Goal: Use online tool/utility: Utilize a website feature to perform a specific function

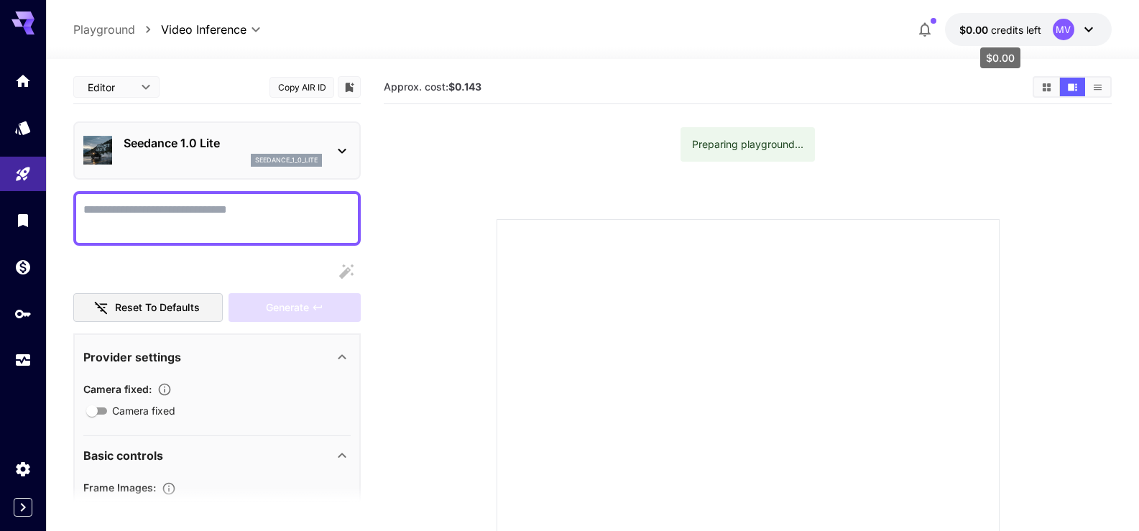
click at [1019, 30] on span "credits left" at bounding box center [1016, 30] width 50 height 12
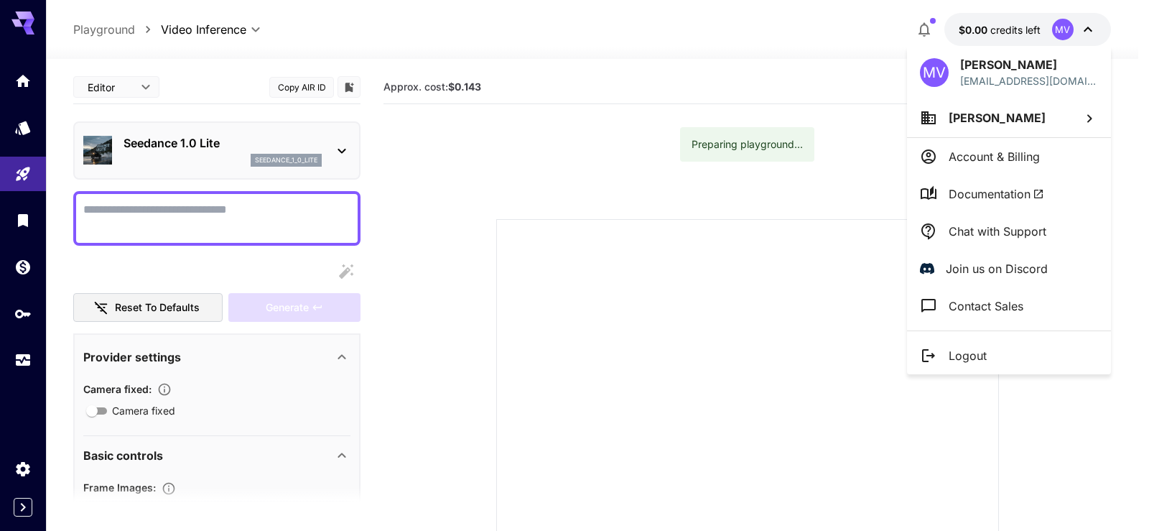
click at [980, 160] on p "Account & Billing" at bounding box center [994, 156] width 91 height 17
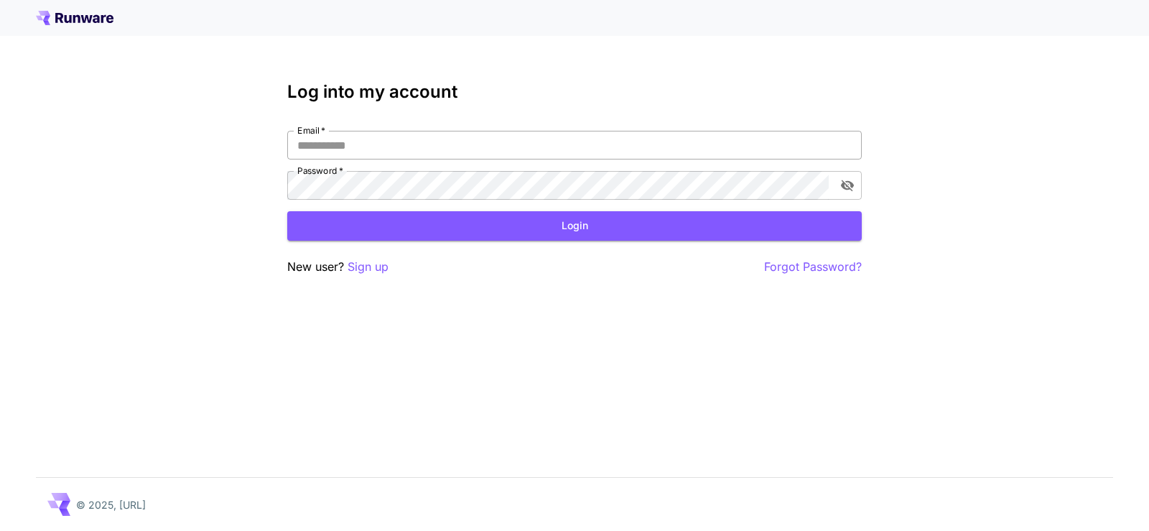
click at [400, 145] on input "Email   *" at bounding box center [574, 145] width 575 height 29
click at [731, 152] on input "Email   *" at bounding box center [574, 145] width 575 height 29
type input "**********"
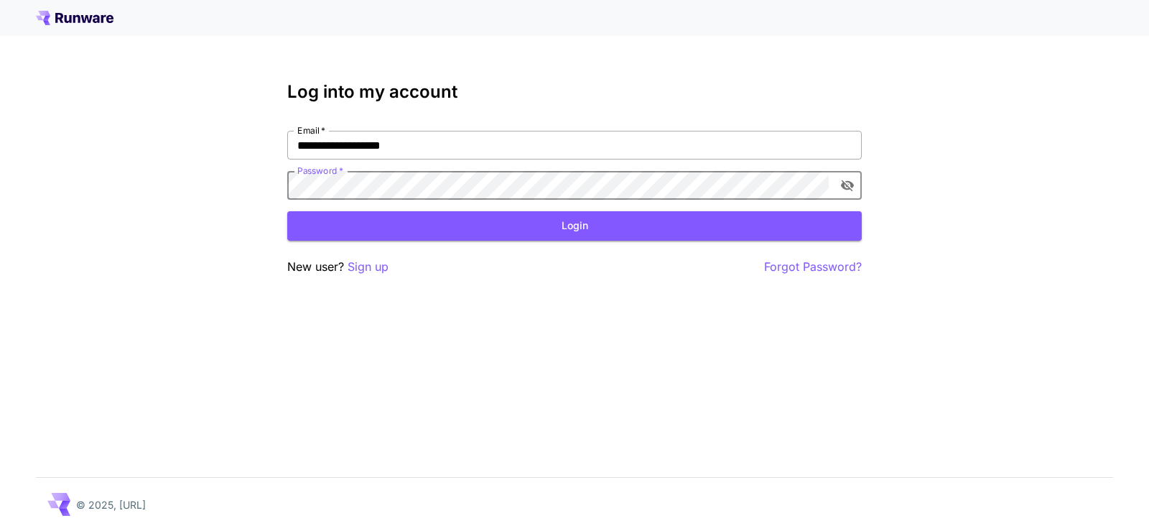
click button "Login" at bounding box center [574, 225] width 575 height 29
click at [853, 187] on icon "toggle password visibility" at bounding box center [847, 185] width 13 height 11
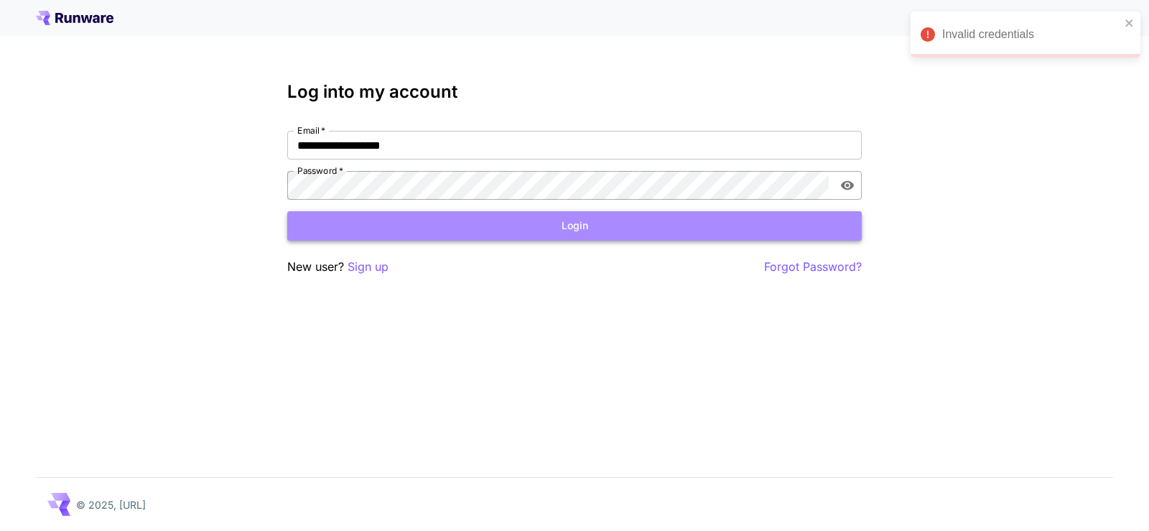
click at [445, 222] on button "Login" at bounding box center [574, 225] width 575 height 29
click at [641, 230] on button "Login" at bounding box center [574, 225] width 575 height 29
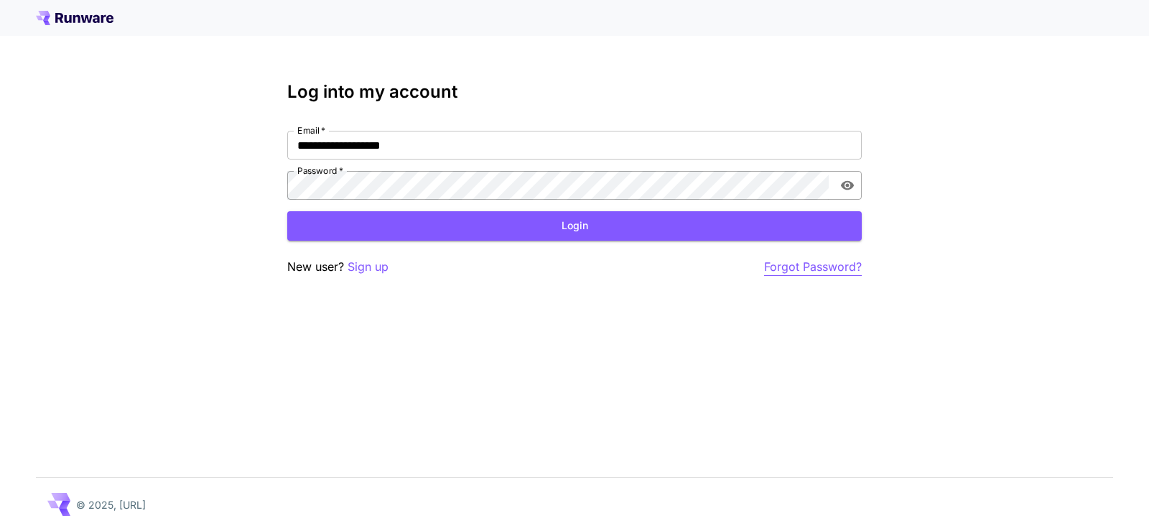
click at [797, 268] on p "Forgot Password?" at bounding box center [813, 267] width 98 height 18
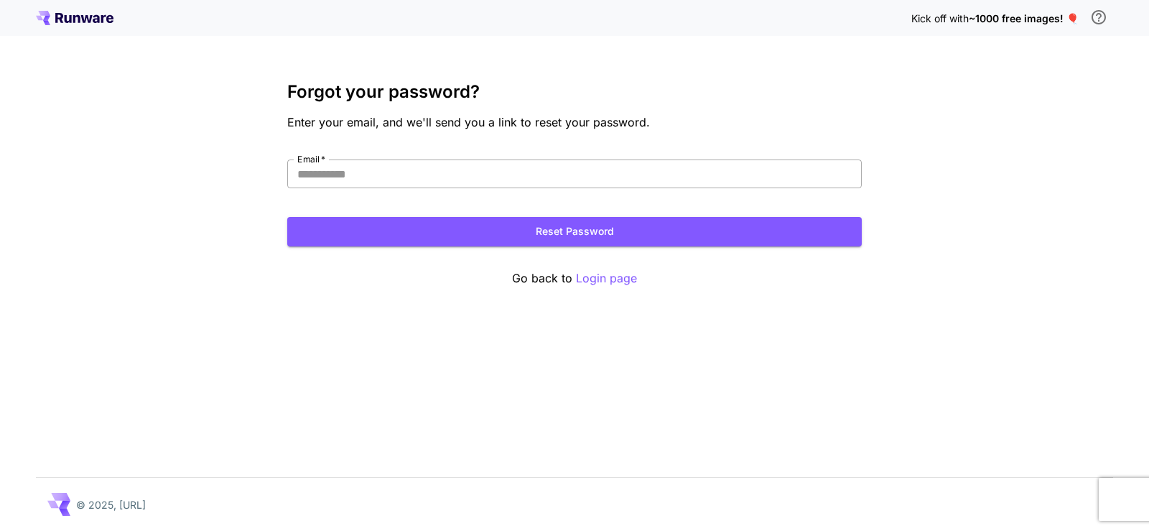
click at [318, 175] on input "Email   *" at bounding box center [574, 173] width 575 height 29
type input "**********"
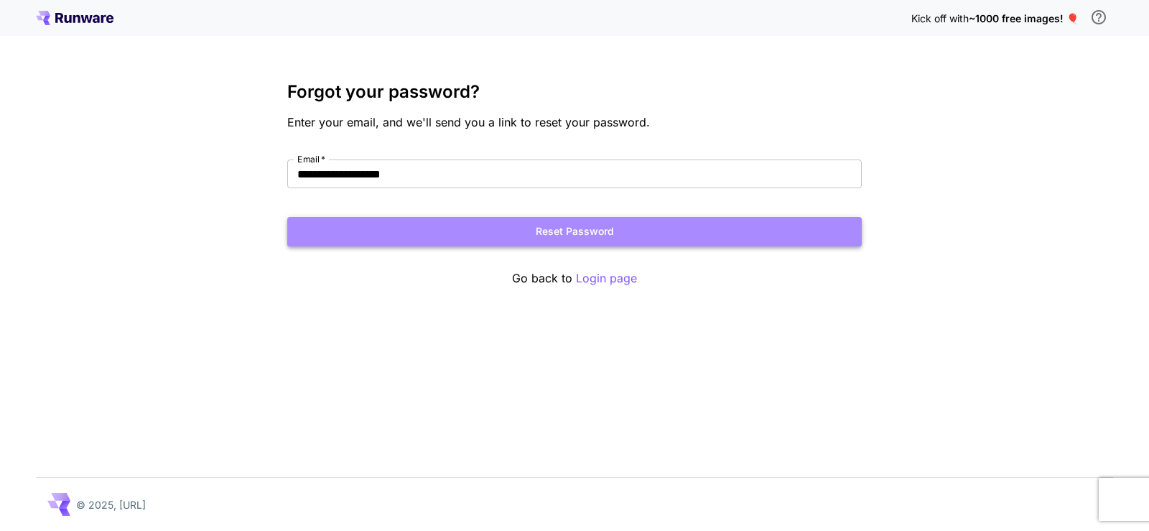
click at [445, 225] on button "Reset Password" at bounding box center [574, 231] width 575 height 29
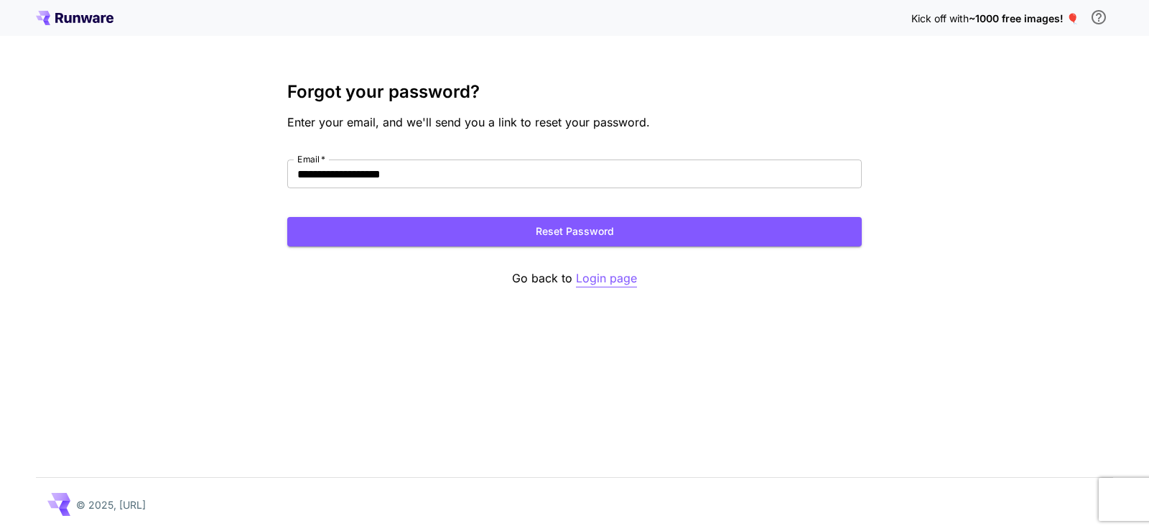
click at [594, 282] on p "Login page" at bounding box center [606, 278] width 61 height 18
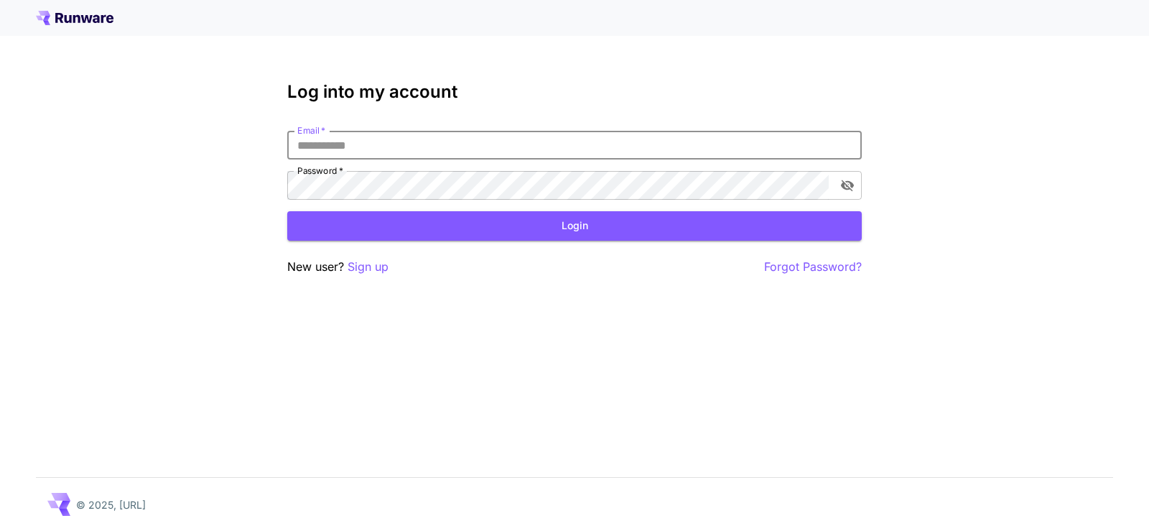
click at [406, 147] on input "Email   *" at bounding box center [574, 145] width 575 height 29
type input "**********"
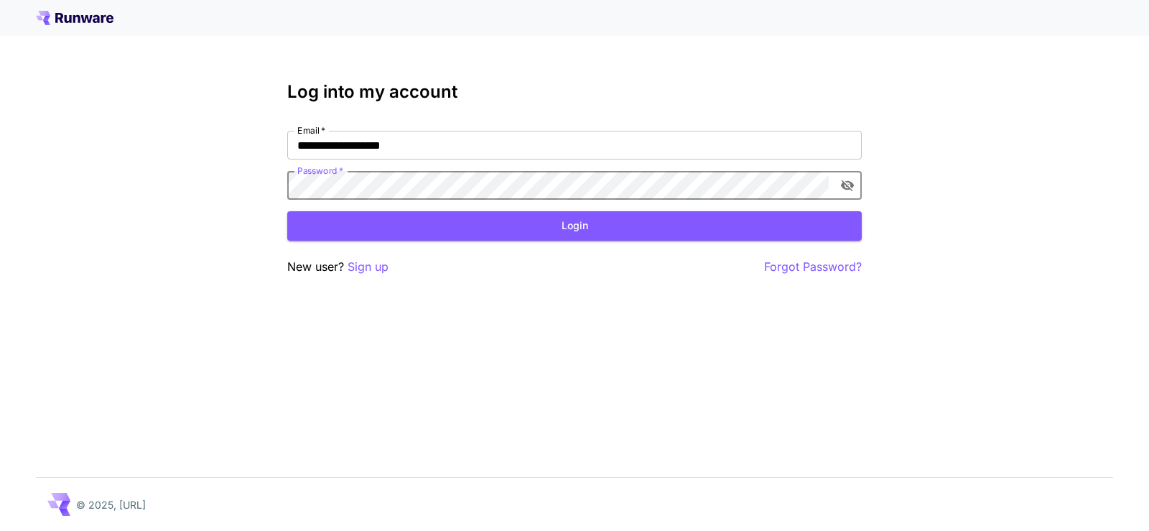
click button "Login" at bounding box center [574, 225] width 575 height 29
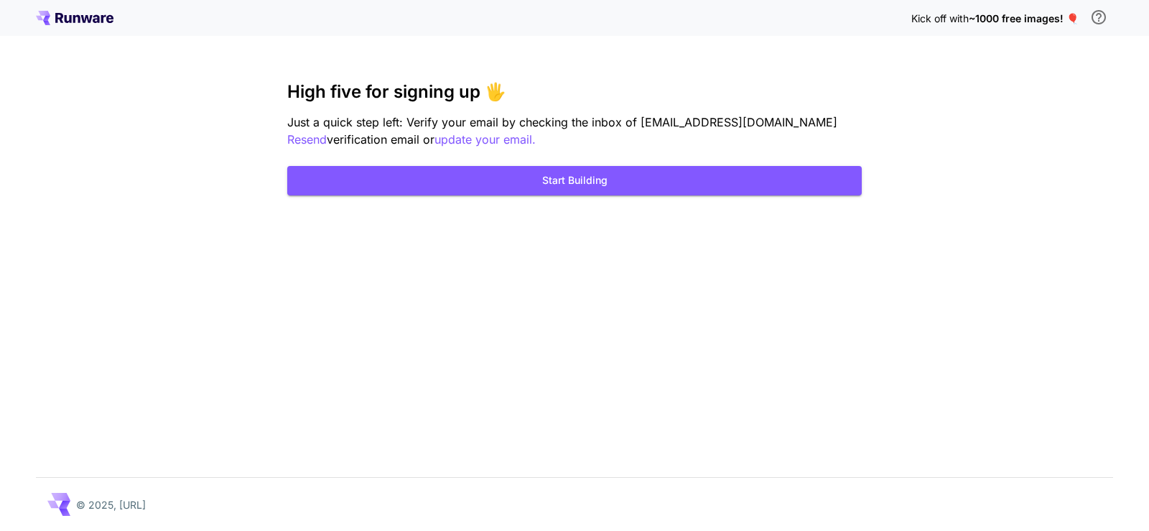
click at [912, 249] on div "Kick off with ~1000 free images! 🎈 High five for signing up 🖐️ Just a quick ste…" at bounding box center [574, 265] width 1149 height 531
click at [521, 177] on button "Start Building" at bounding box center [574, 180] width 575 height 29
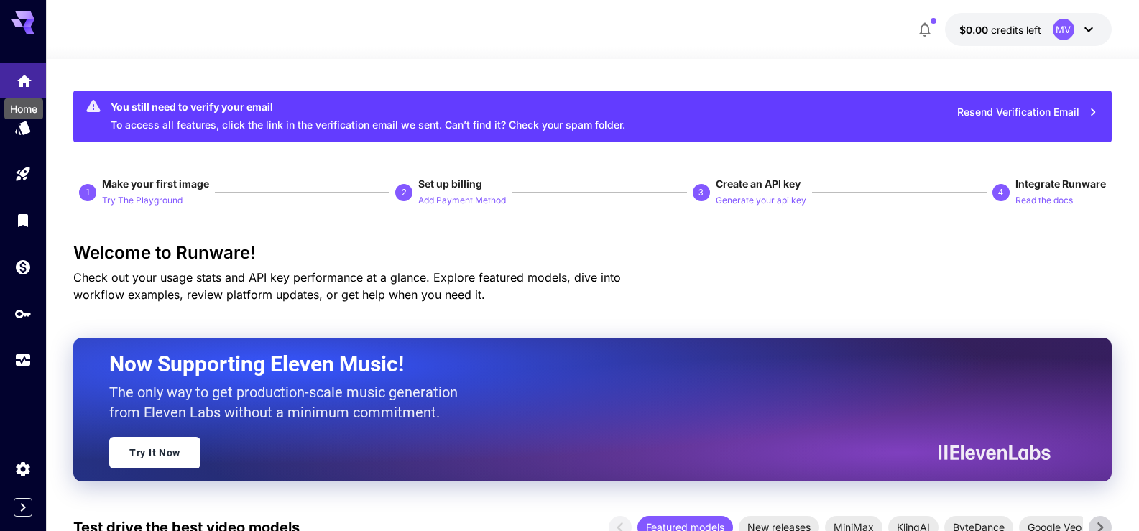
click at [20, 80] on icon "Home" at bounding box center [24, 76] width 14 height 12
click at [27, 129] on icon "Models" at bounding box center [24, 123] width 15 height 14
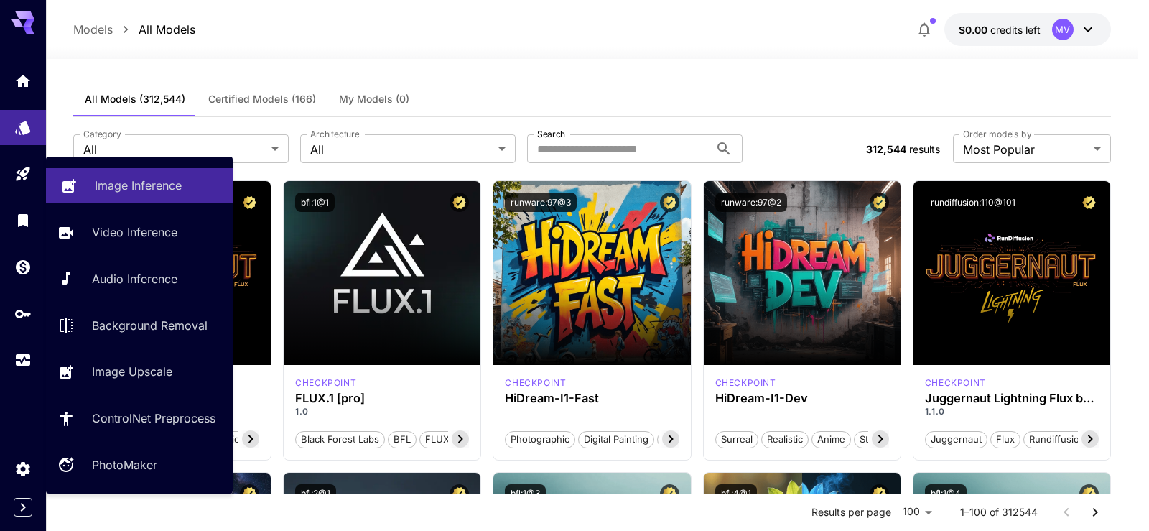
click at [149, 183] on p "Image Inference" at bounding box center [138, 185] width 87 height 17
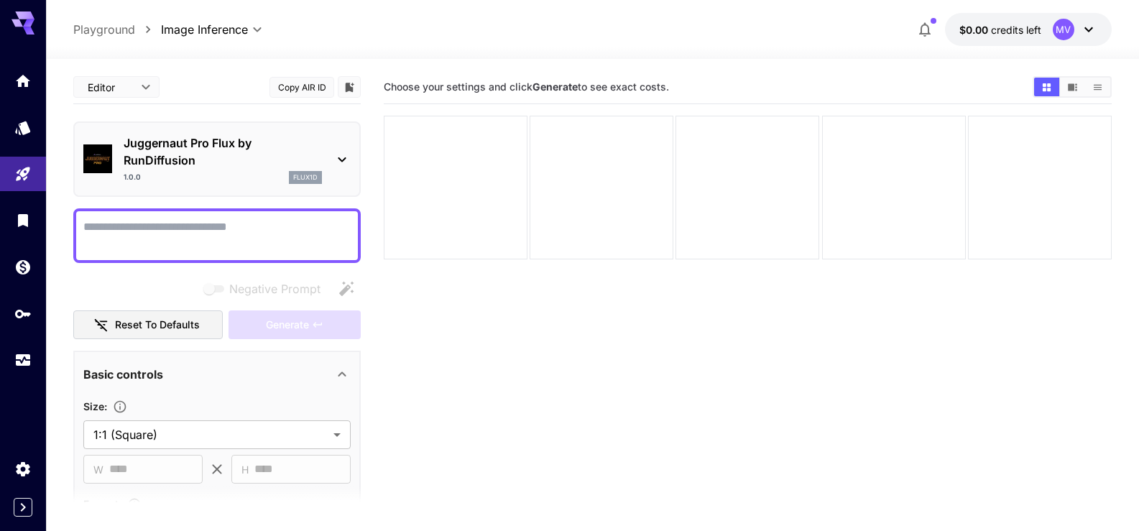
click at [154, 232] on textarea "Negative Prompt" at bounding box center [216, 235] width 267 height 34
click at [330, 162] on div "Juggernaut Pro Flux by RunDiffusion 1.0.0 flux1d" at bounding box center [216, 159] width 267 height 61
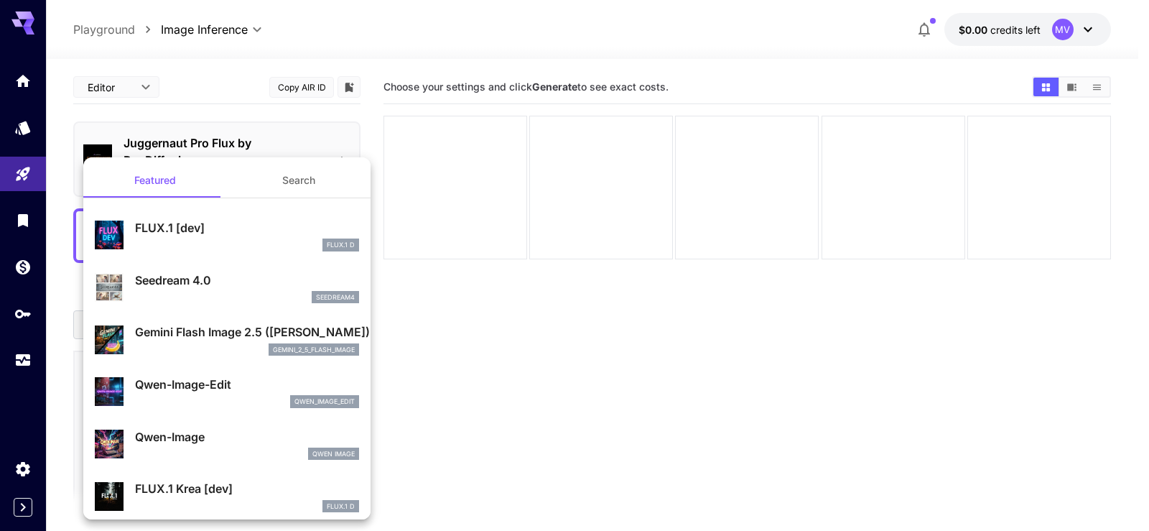
click at [241, 98] on div at bounding box center [574, 265] width 1149 height 531
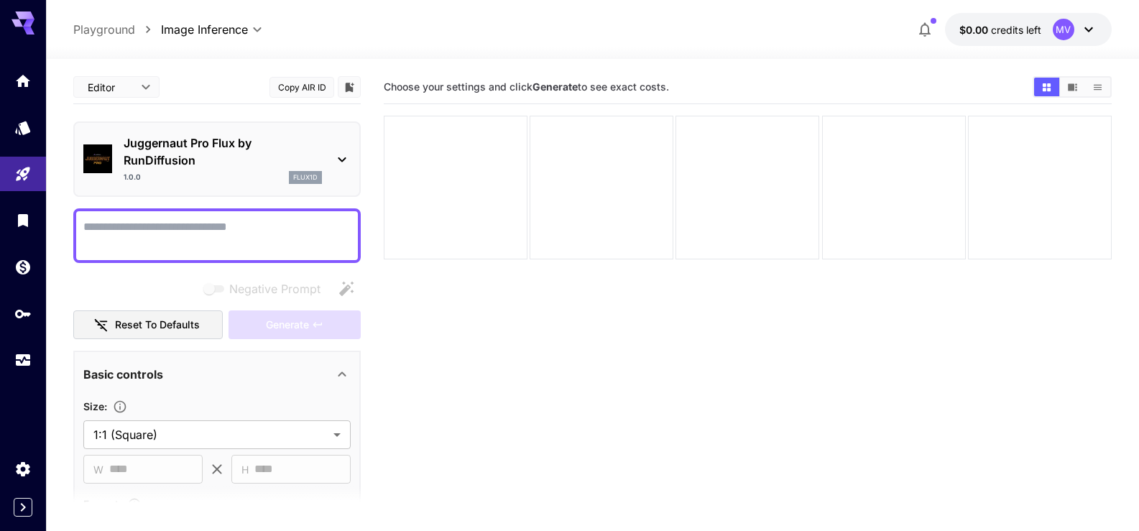
click at [132, 229] on textarea "Negative Prompt" at bounding box center [216, 235] width 267 height 34
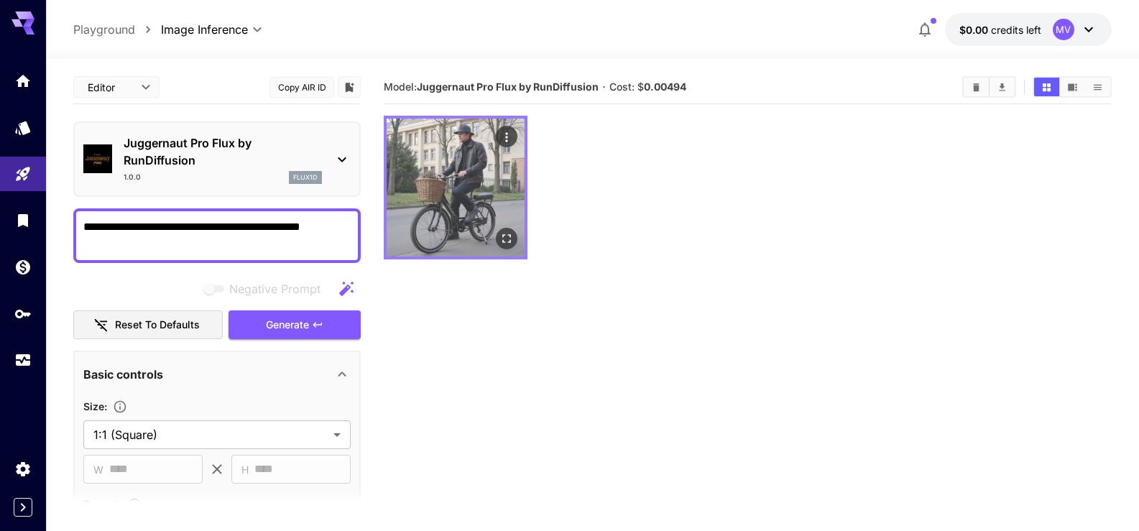
type textarea "**********"
click at [478, 185] on img at bounding box center [455, 188] width 138 height 138
click at [511, 238] on icon "Open in fullscreen" at bounding box center [506, 238] width 14 height 14
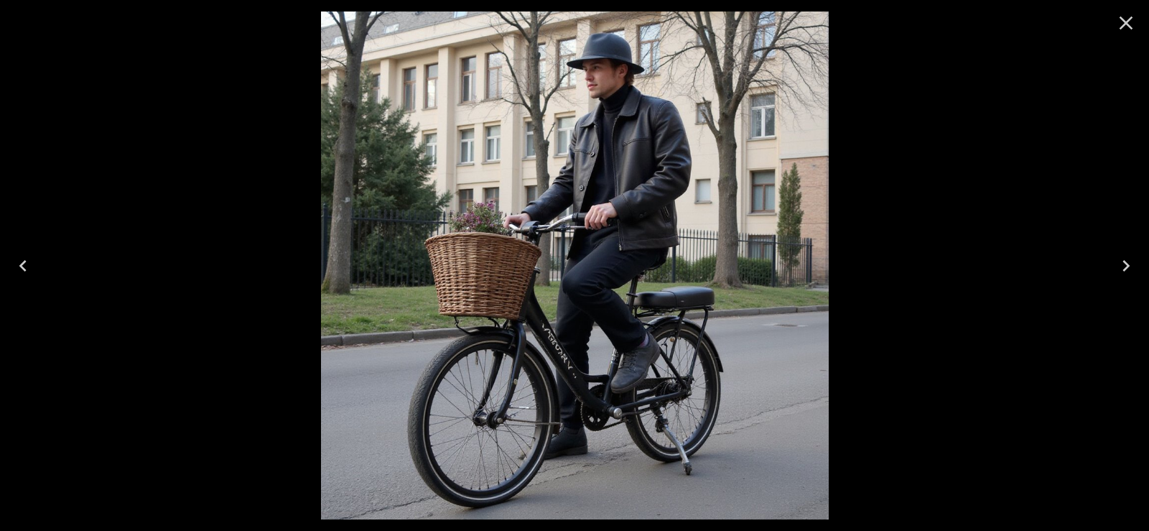
click at [1131, 22] on icon "Close" at bounding box center [1126, 22] width 23 height 23
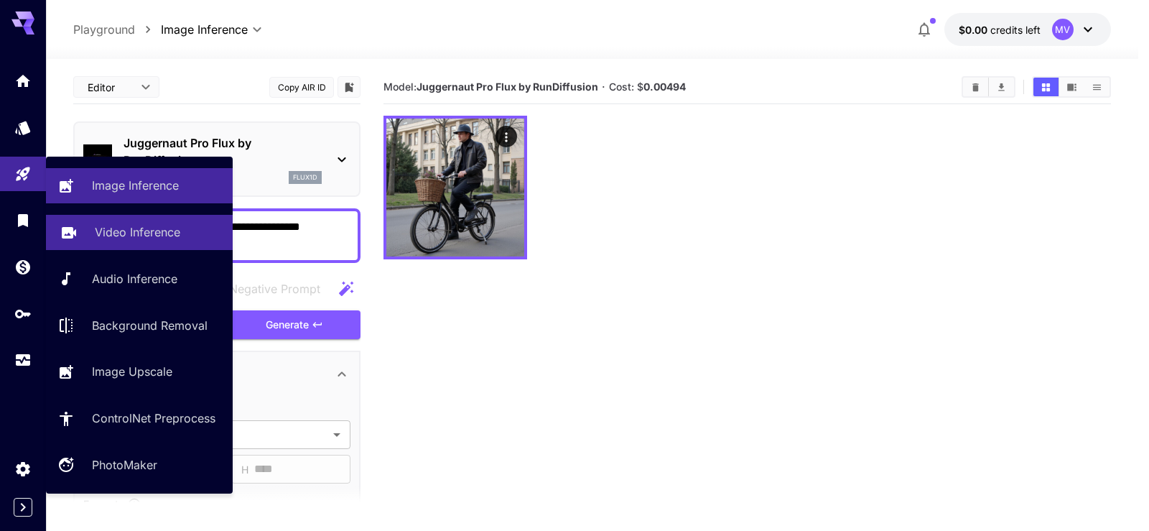
click at [101, 227] on p "Video Inference" at bounding box center [137, 231] width 85 height 17
type input "**********"
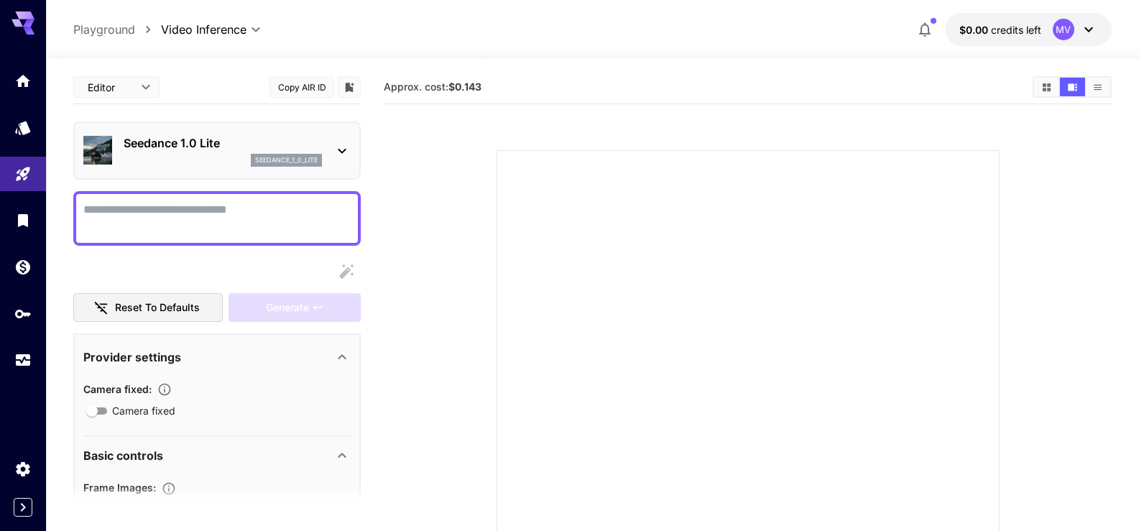
click at [337, 152] on icon at bounding box center [341, 150] width 17 height 17
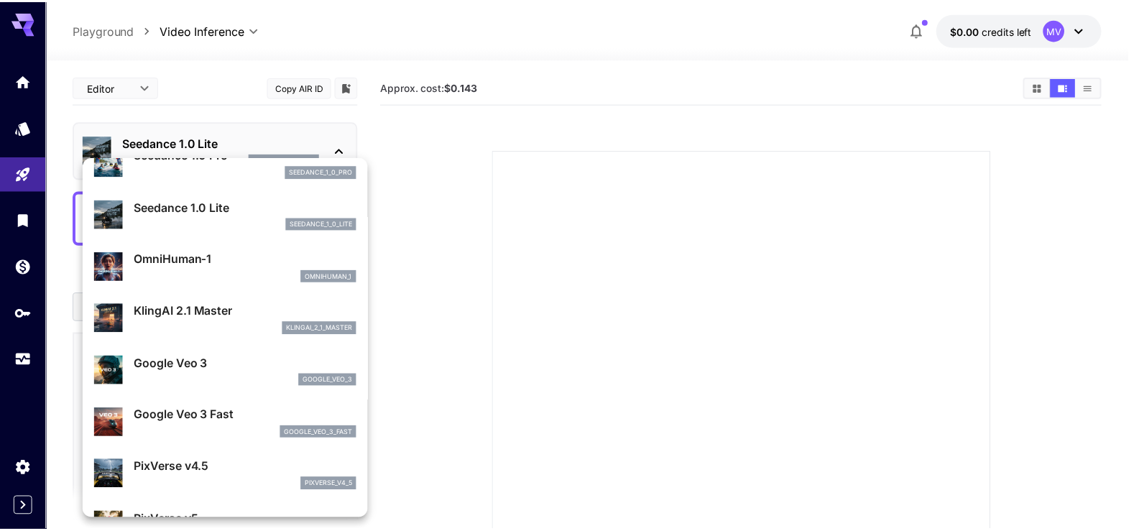
scroll to position [215, 0]
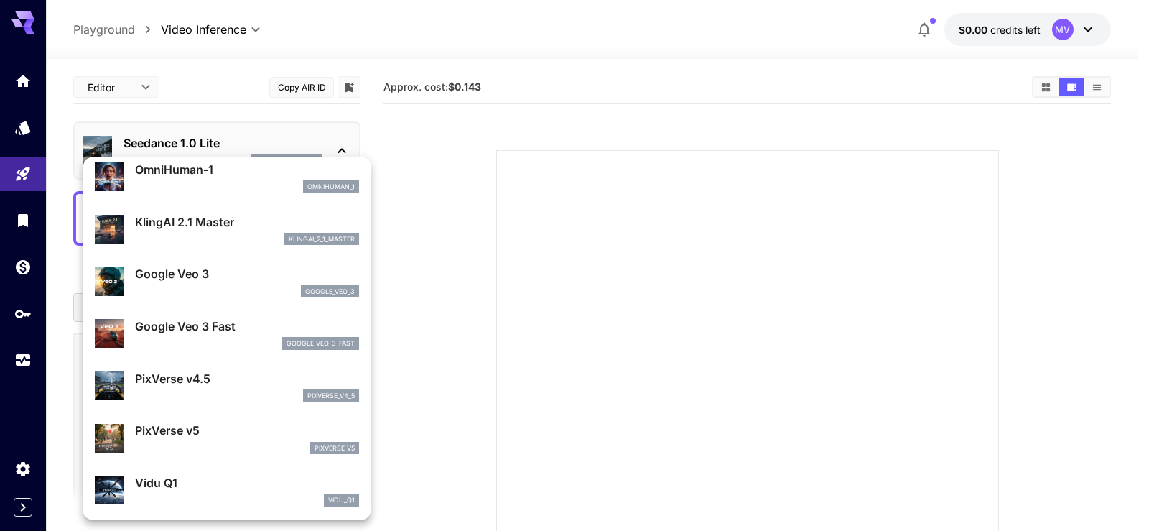
click at [152, 282] on p "Google Veo 3" at bounding box center [247, 273] width 224 height 17
type input "**********"
type input "****"
type input "***"
type input "*"
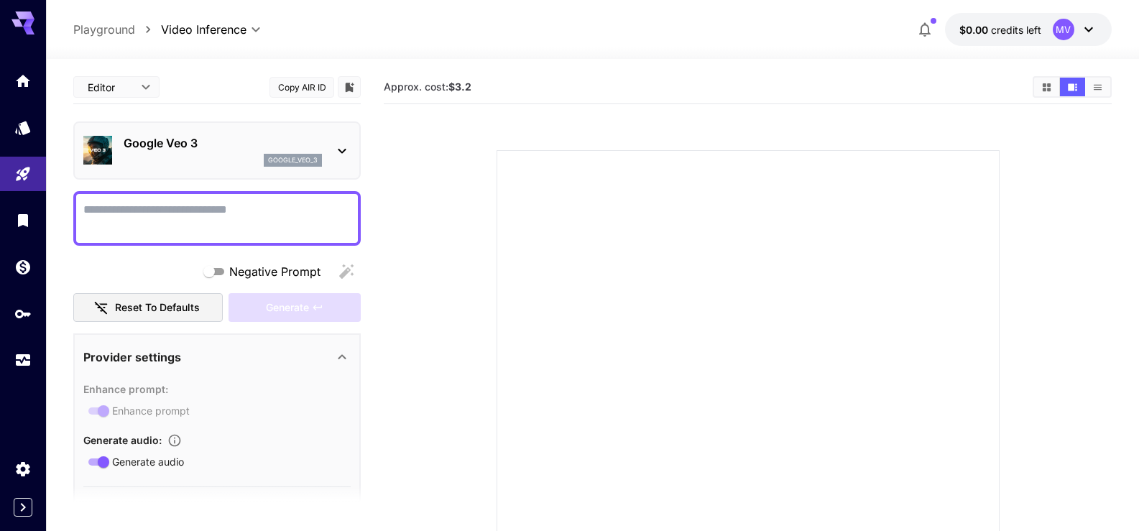
click at [139, 210] on textarea "Negative Prompt" at bounding box center [216, 218] width 267 height 34
click at [343, 150] on icon at bounding box center [341, 150] width 17 height 17
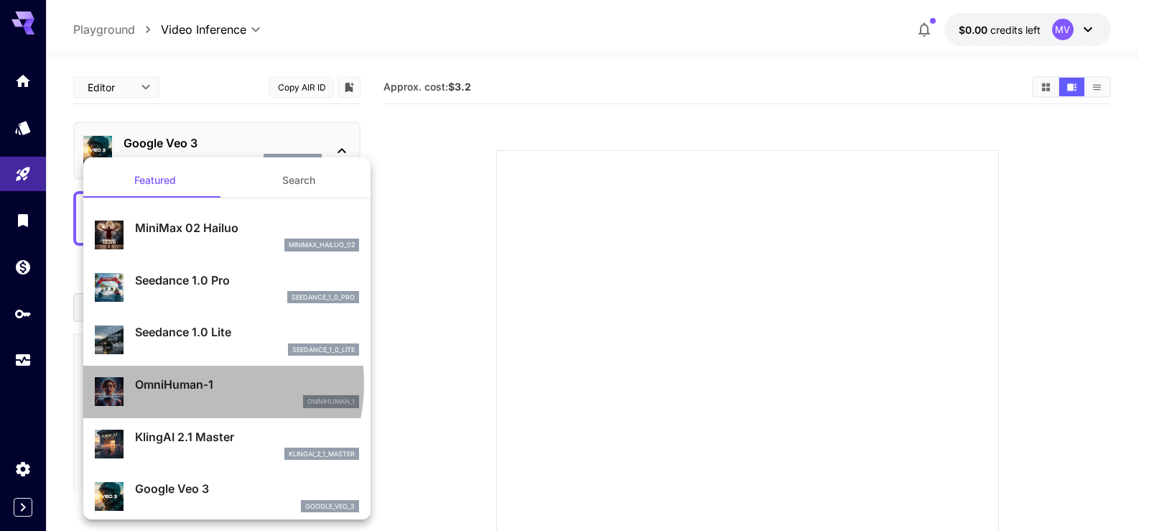
click at [187, 384] on p "OmniHuman‑1" at bounding box center [247, 384] width 224 height 17
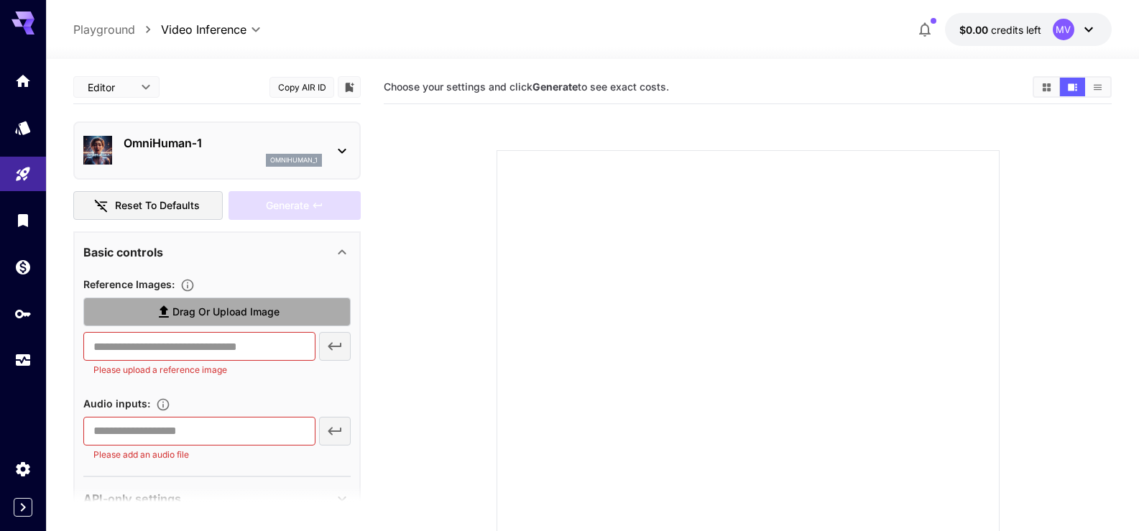
click at [239, 312] on span "Drag or upload image" at bounding box center [225, 312] width 107 height 18
click at [0, 0] on input "Drag or upload image" at bounding box center [0, 0] width 0 height 0
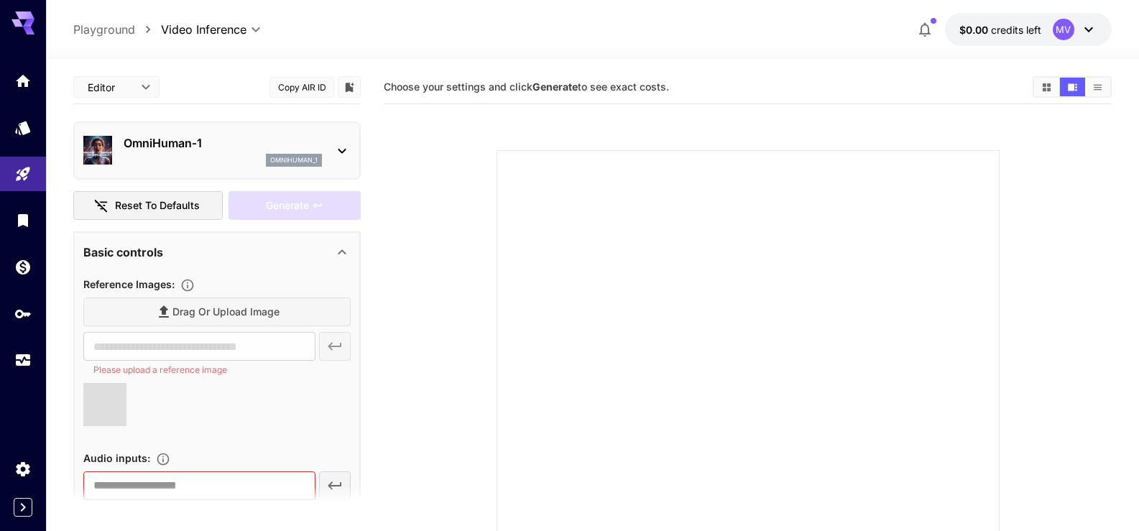
type input "**********"
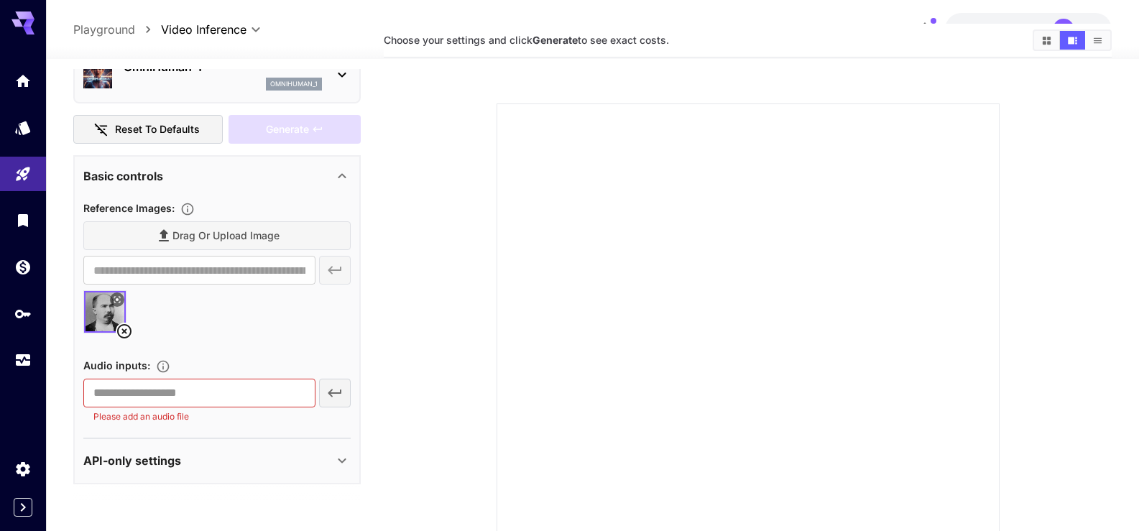
scroll to position [72, 0]
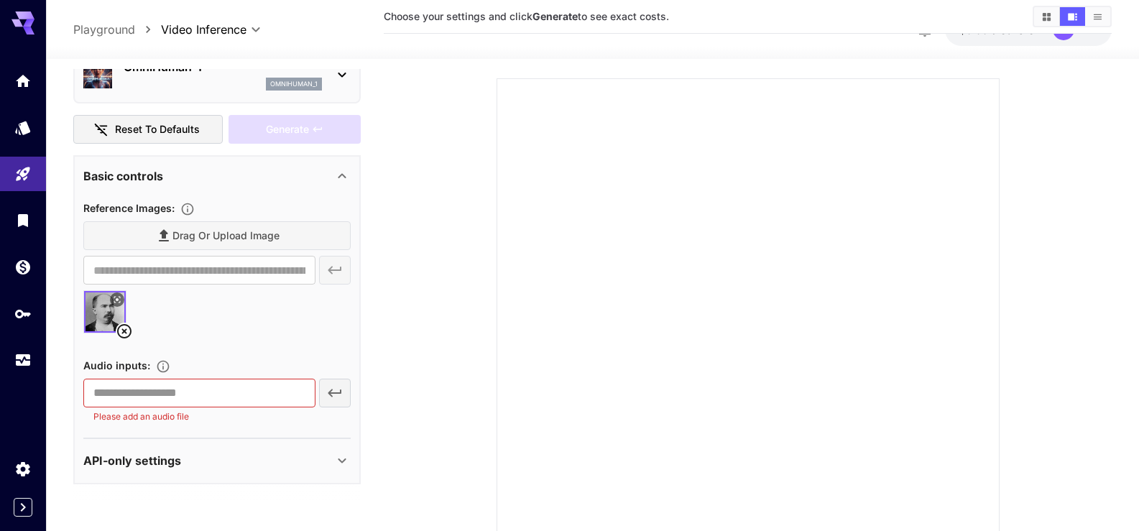
click at [335, 396] on div "​ Please add an audio file" at bounding box center [216, 401] width 267 height 45
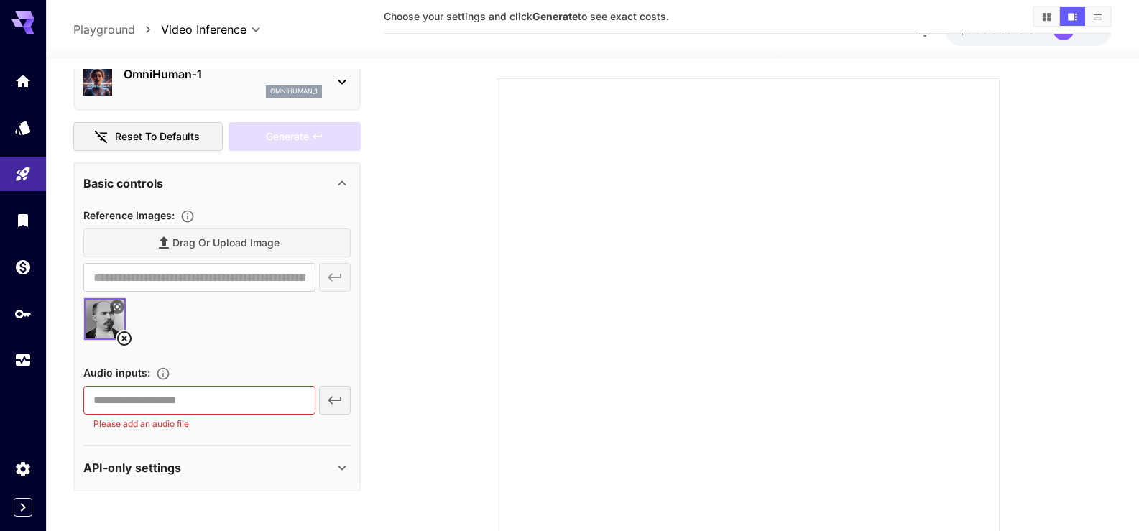
scroll to position [75, 0]
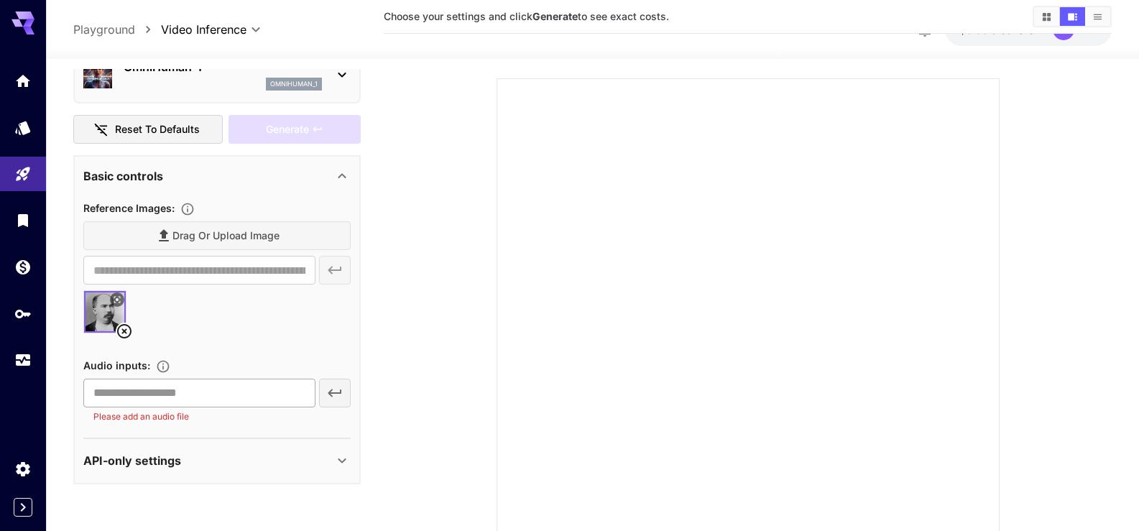
click at [198, 397] on input "text" at bounding box center [199, 393] width 232 height 29
click at [332, 395] on div "​ Please add an audio file" at bounding box center [216, 401] width 267 height 45
click at [232, 395] on input "text" at bounding box center [199, 393] width 232 height 29
click at [195, 464] on div "API-only settings" at bounding box center [208, 460] width 250 height 17
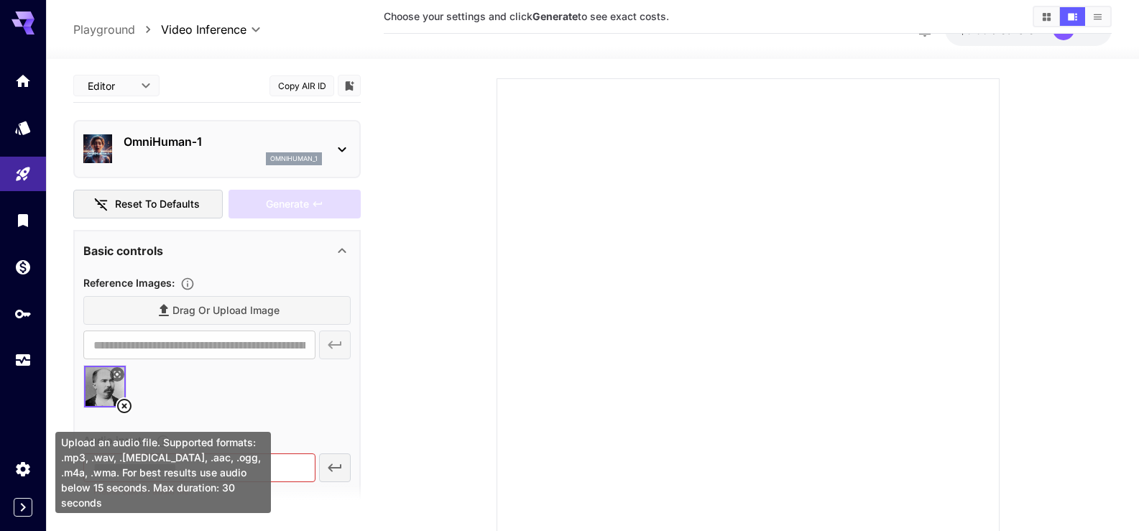
scroll to position [72, 0]
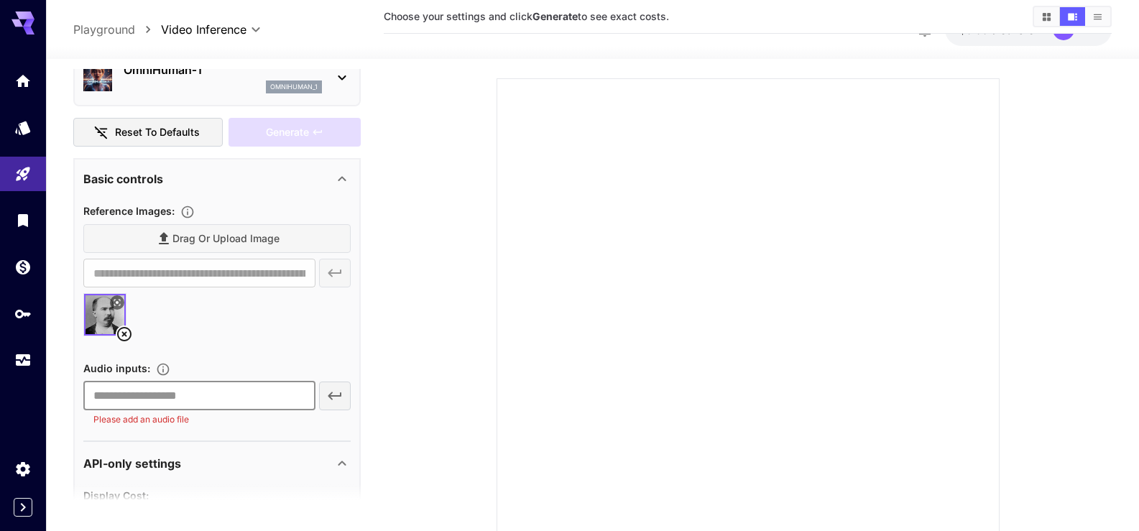
click at [269, 398] on input "text" at bounding box center [199, 395] width 232 height 29
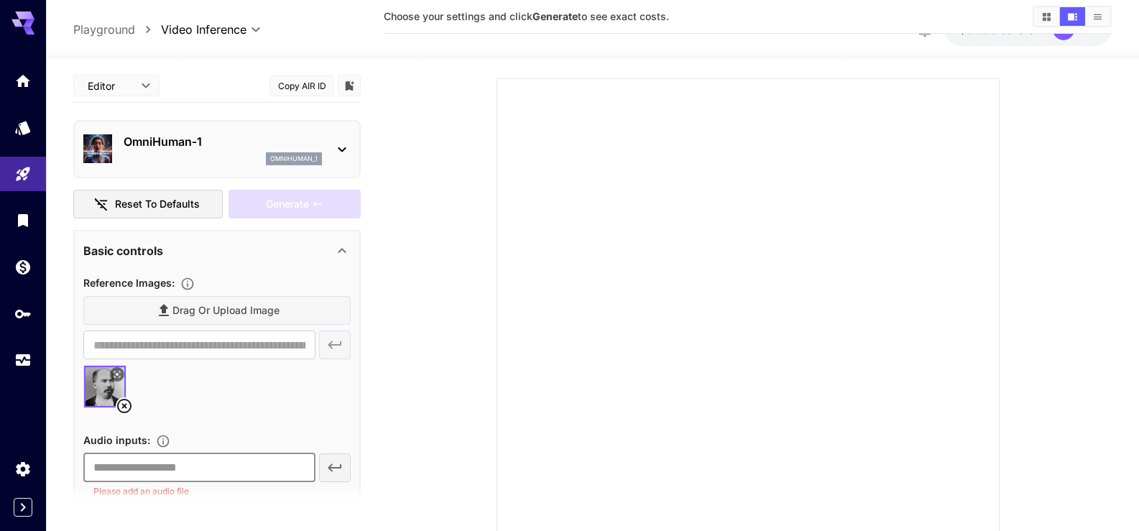
scroll to position [0, 0]
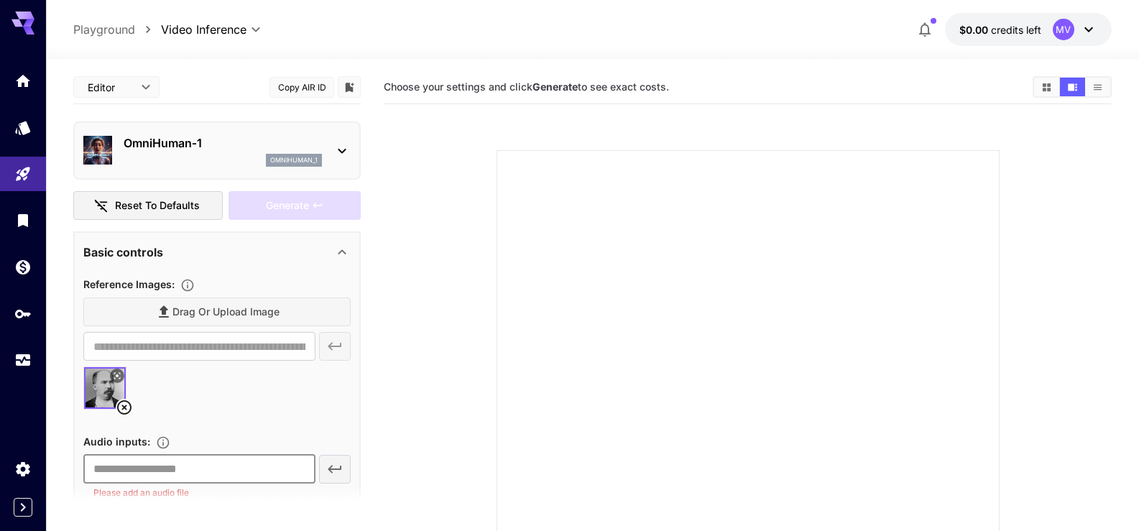
click at [230, 473] on input "text" at bounding box center [199, 469] width 232 height 29
paste input "**********"
type input "**********"
click at [331, 470] on icon "button" at bounding box center [334, 468] width 17 height 17
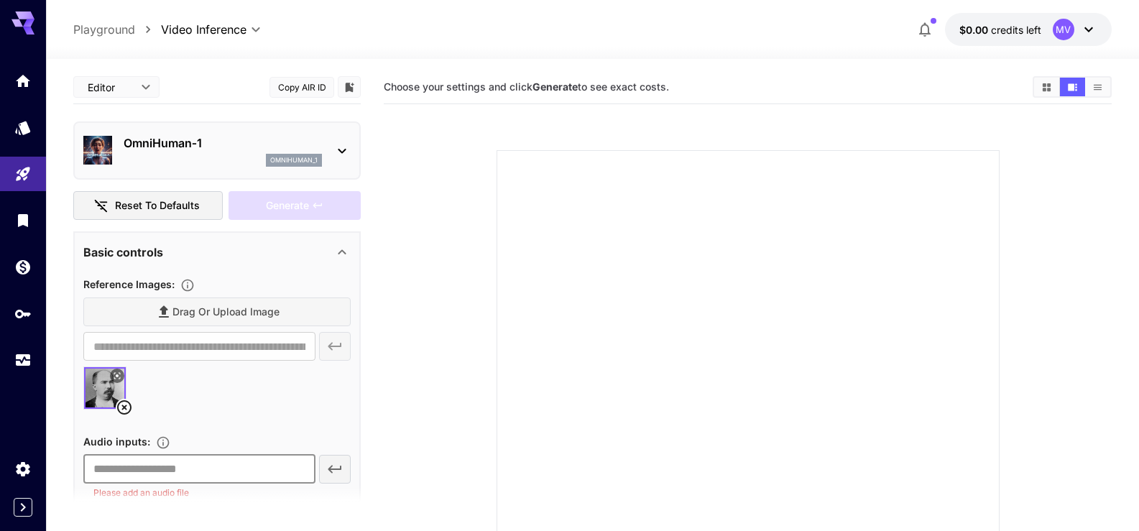
scroll to position [0, 0]
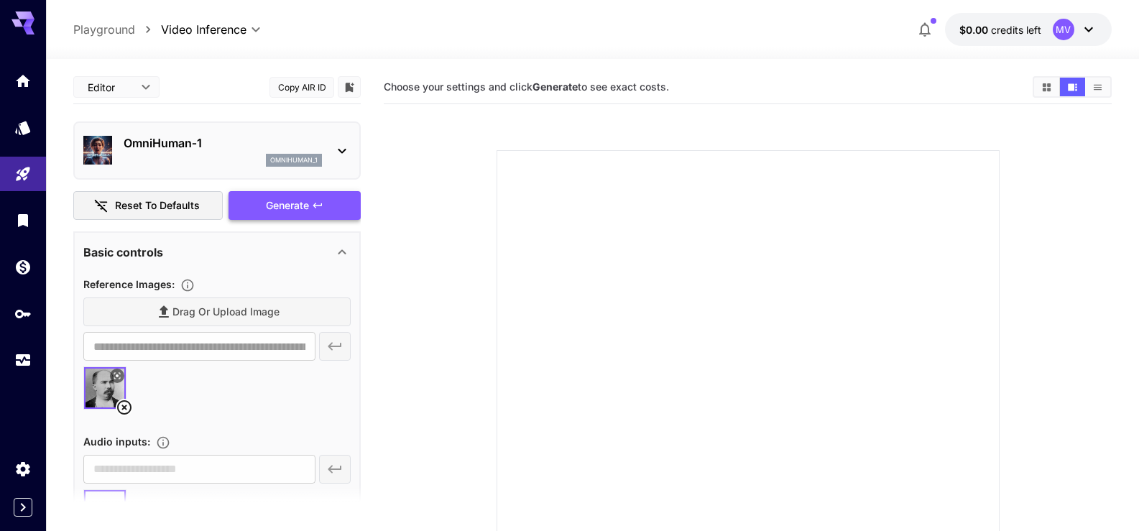
click at [315, 213] on div "Generate" at bounding box center [294, 205] width 132 height 29
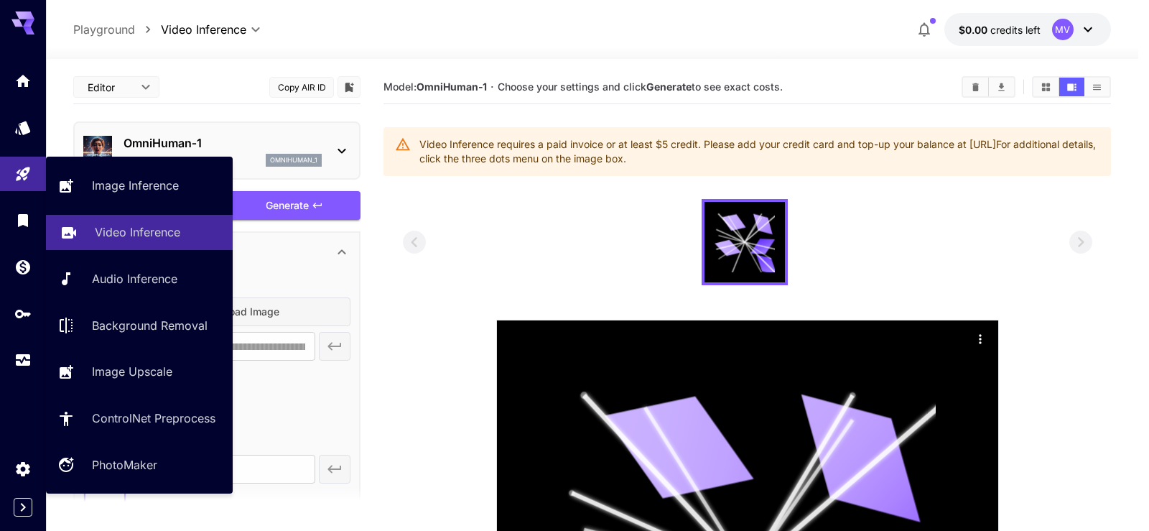
click at [152, 234] on p "Video Inference" at bounding box center [137, 231] width 85 height 17
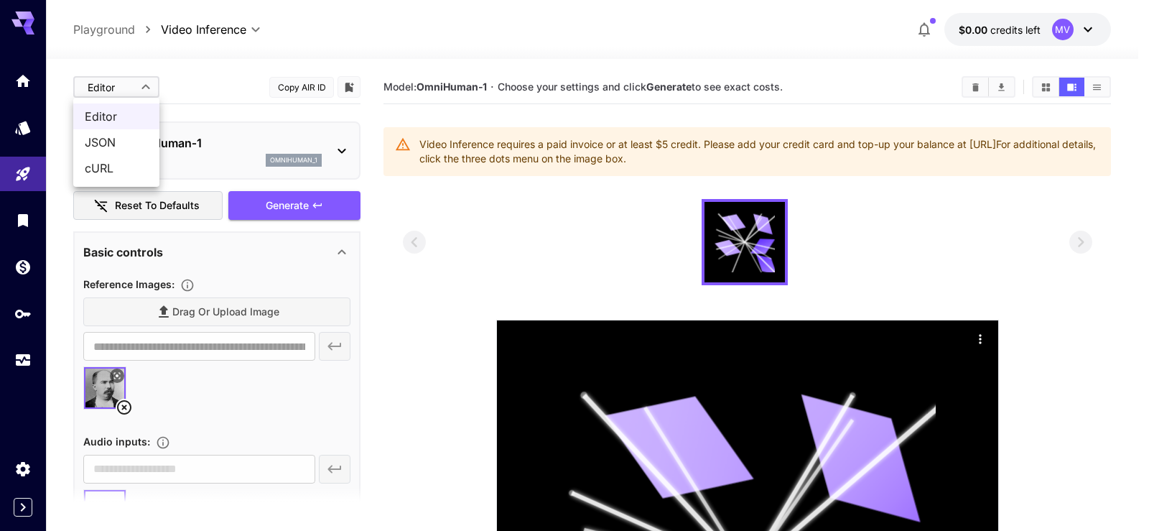
click at [124, 76] on body "**********" at bounding box center [574, 433] width 1149 height 866
click at [124, 78] on div at bounding box center [574, 265] width 1149 height 531
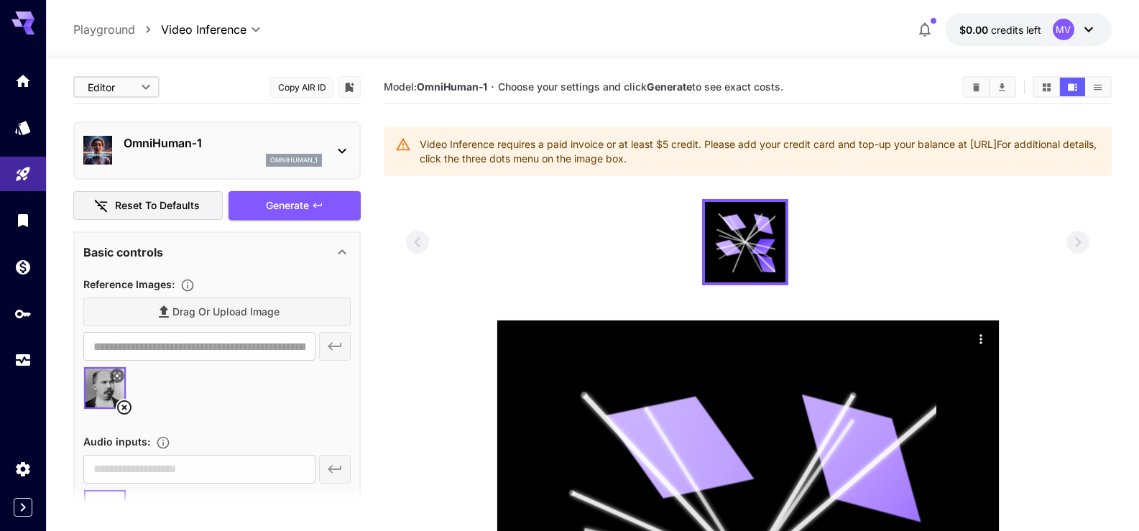
click at [254, 31] on body "**********" at bounding box center [569, 433] width 1139 height 866
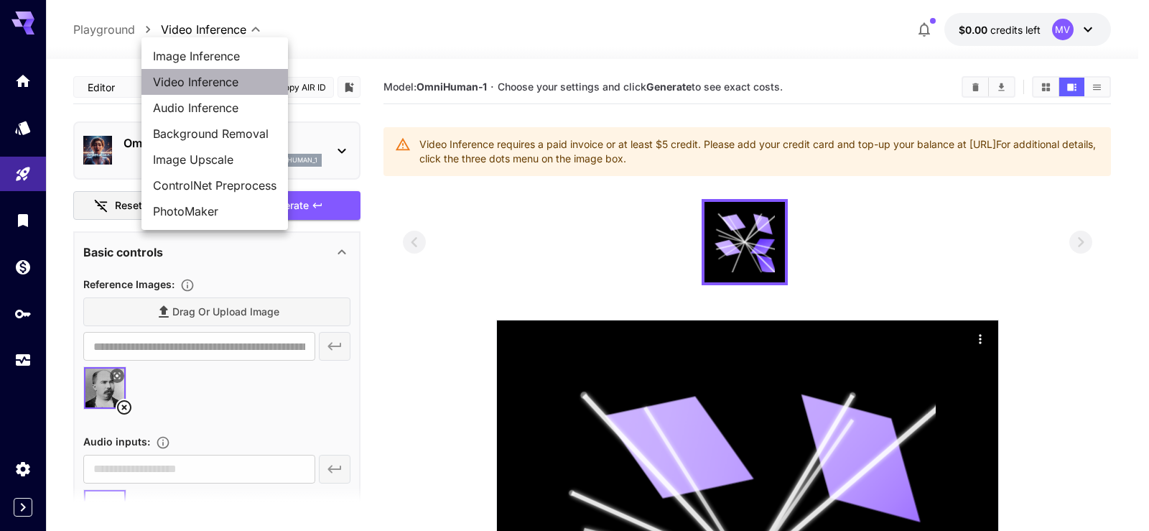
click at [236, 83] on span "Video Inference" at bounding box center [215, 81] width 124 height 17
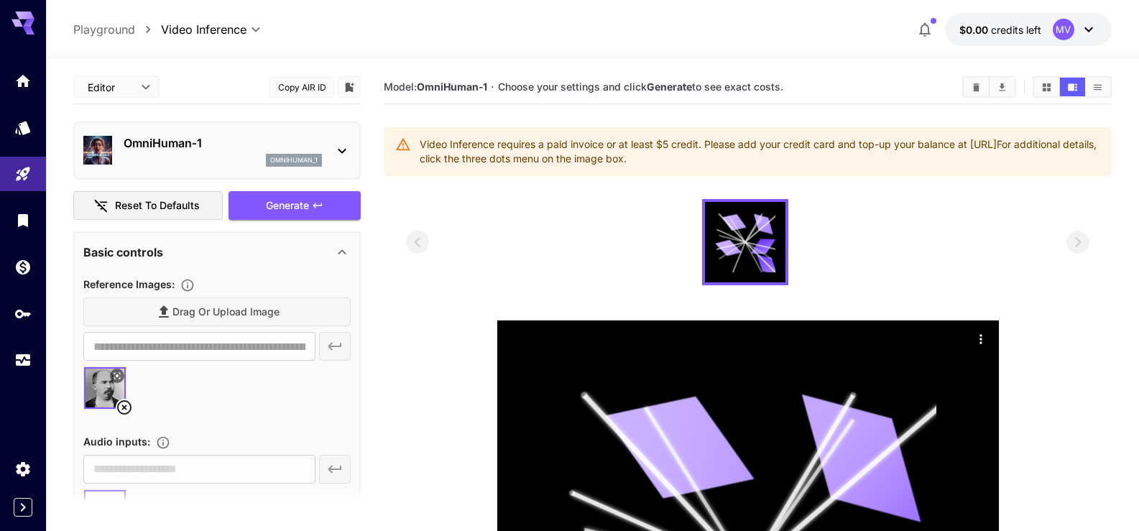
click at [30, 30] on icon at bounding box center [28, 31] width 11 height 8
click at [29, 22] on icon at bounding box center [28, 23] width 11 height 8
click at [25, 80] on icon "Home" at bounding box center [24, 76] width 17 height 17
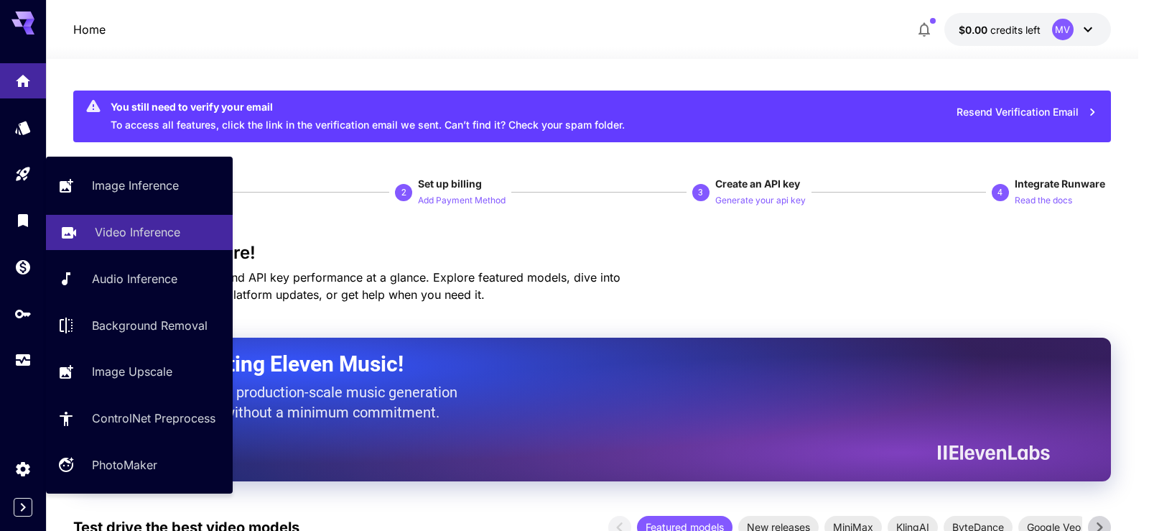
click at [112, 226] on p "Video Inference" at bounding box center [137, 231] width 85 height 17
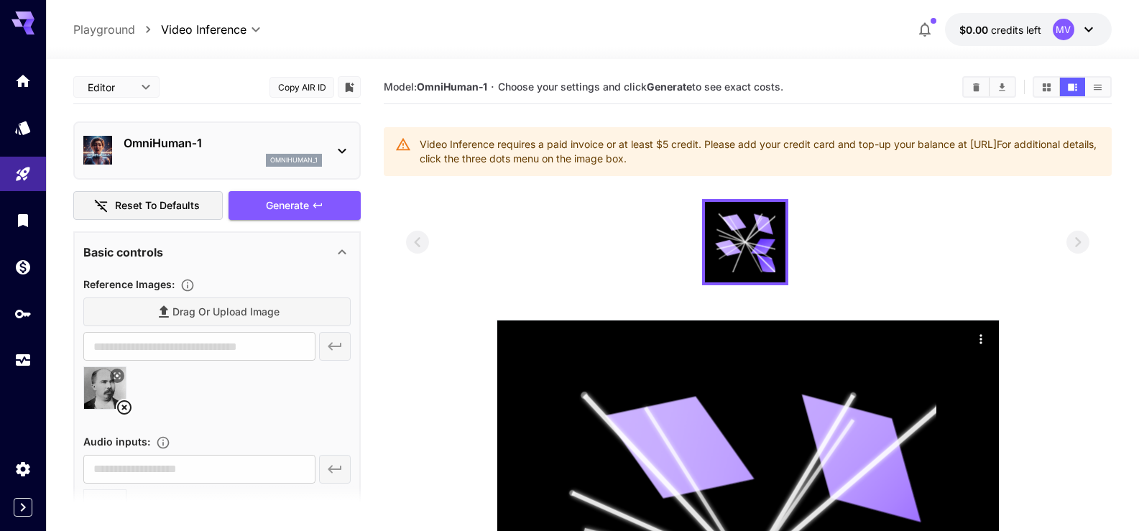
click at [160, 209] on button "Reset to defaults" at bounding box center [147, 205] width 149 height 29
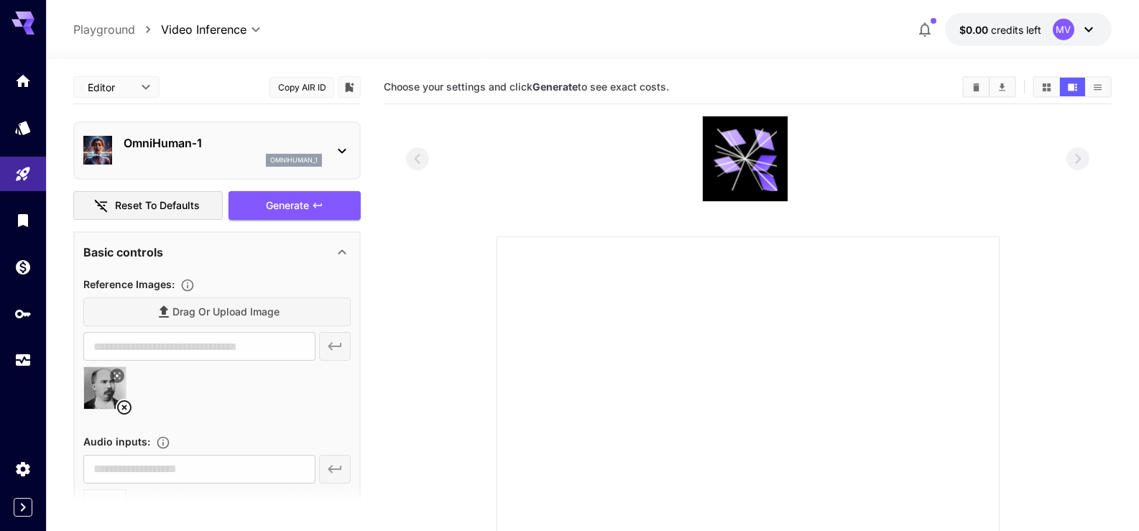
click at [339, 154] on icon at bounding box center [341, 150] width 17 height 17
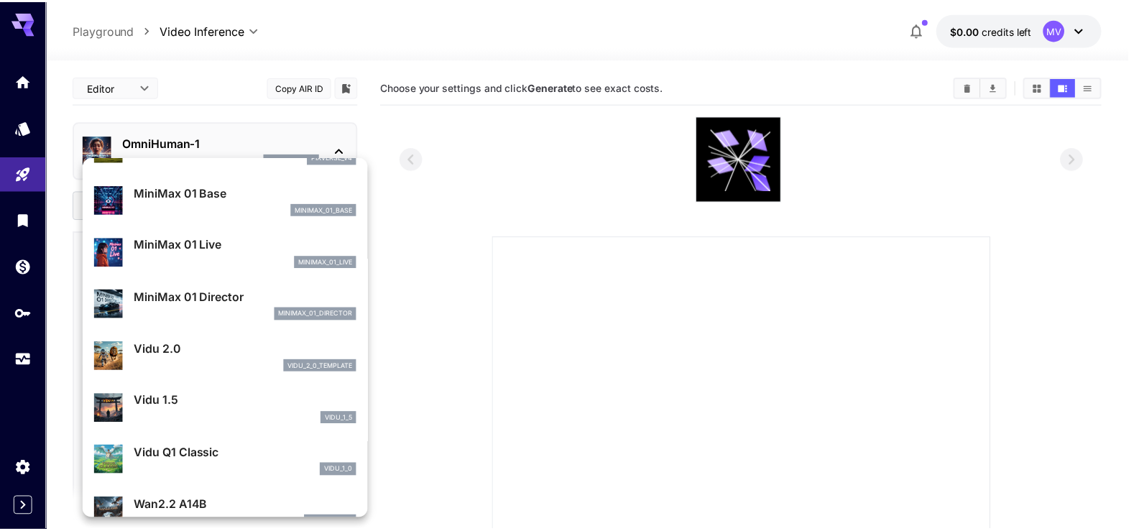
scroll to position [1215, 0]
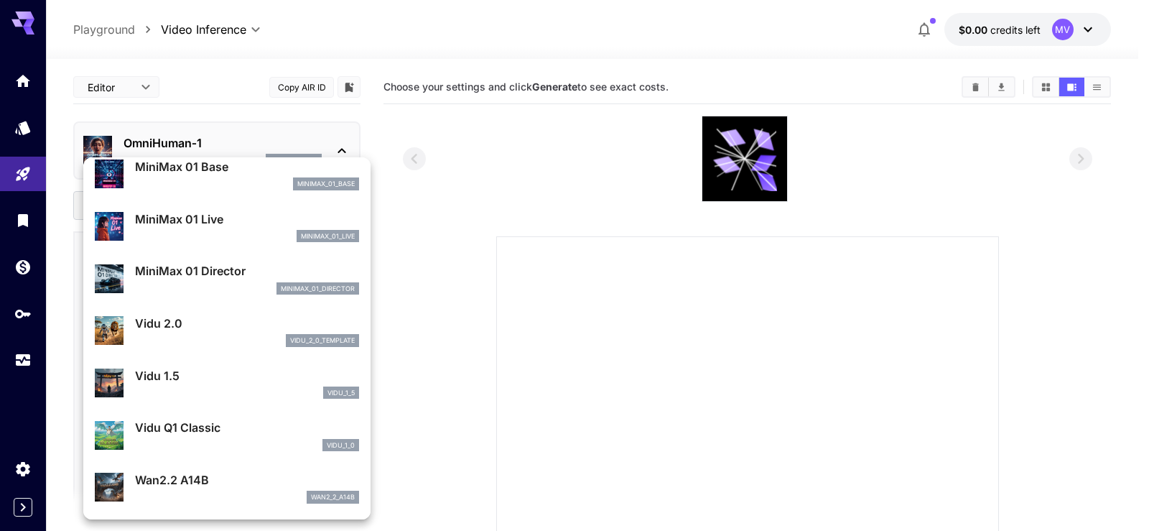
click at [27, 265] on div at bounding box center [574, 265] width 1149 height 531
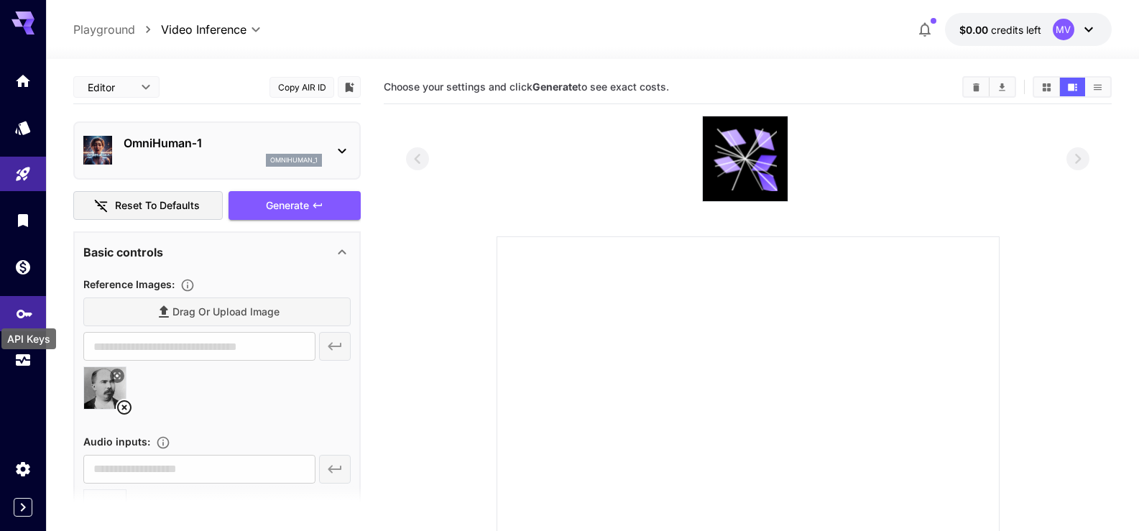
click at [24, 310] on icon "API Keys" at bounding box center [25, 309] width 16 height 9
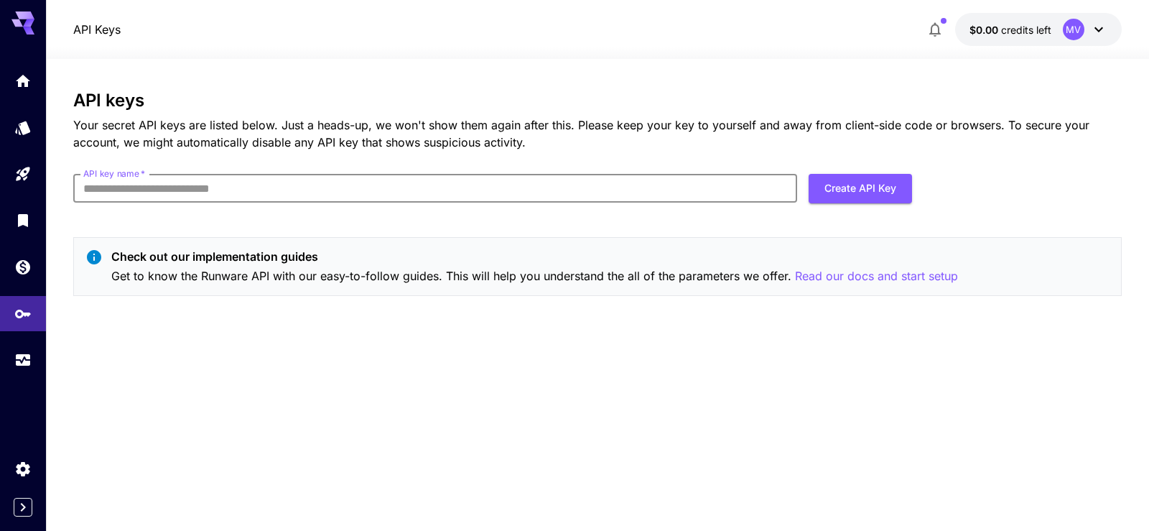
click at [224, 195] on input "API key name   *" at bounding box center [434, 188] width 723 height 29
type input "*******"
click button "Create API Key" at bounding box center [860, 188] width 103 height 29
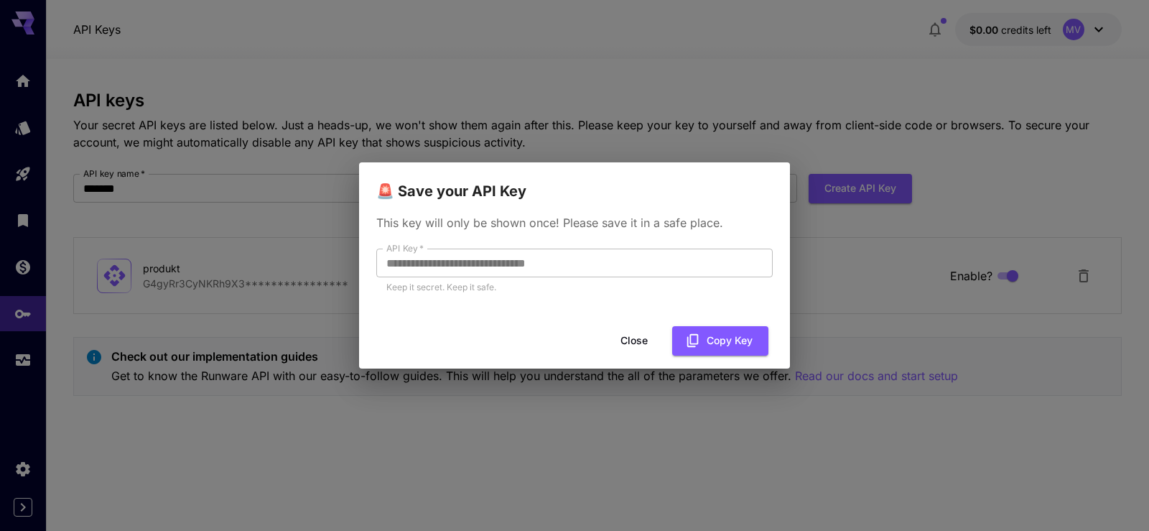
click at [633, 340] on button "Close" at bounding box center [634, 340] width 65 height 29
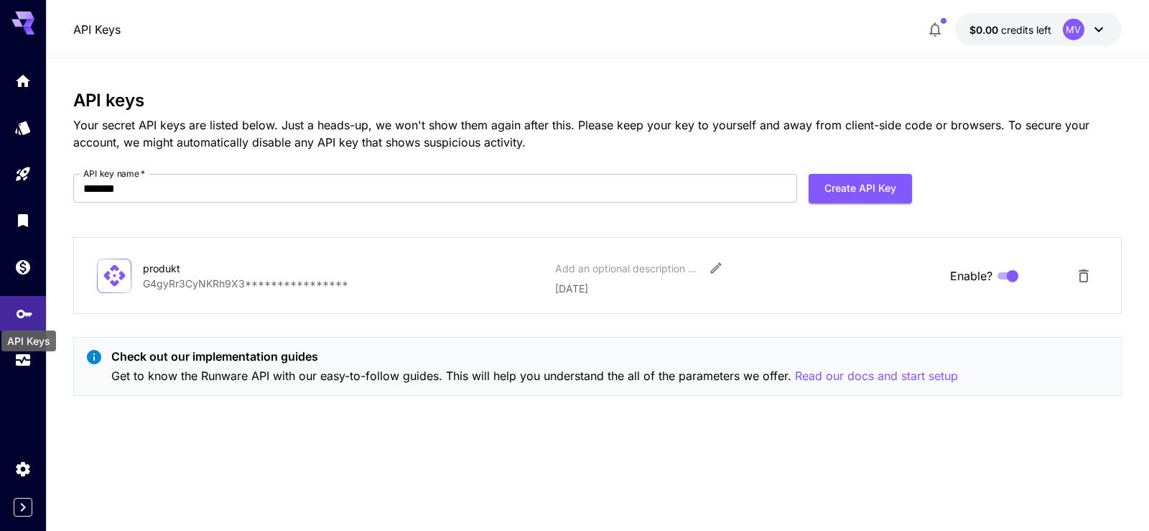
click at [22, 315] on icon "API Keys" at bounding box center [24, 308] width 17 height 17
click at [1082, 272] on icon "Delete API Key" at bounding box center [1084, 275] width 10 height 13
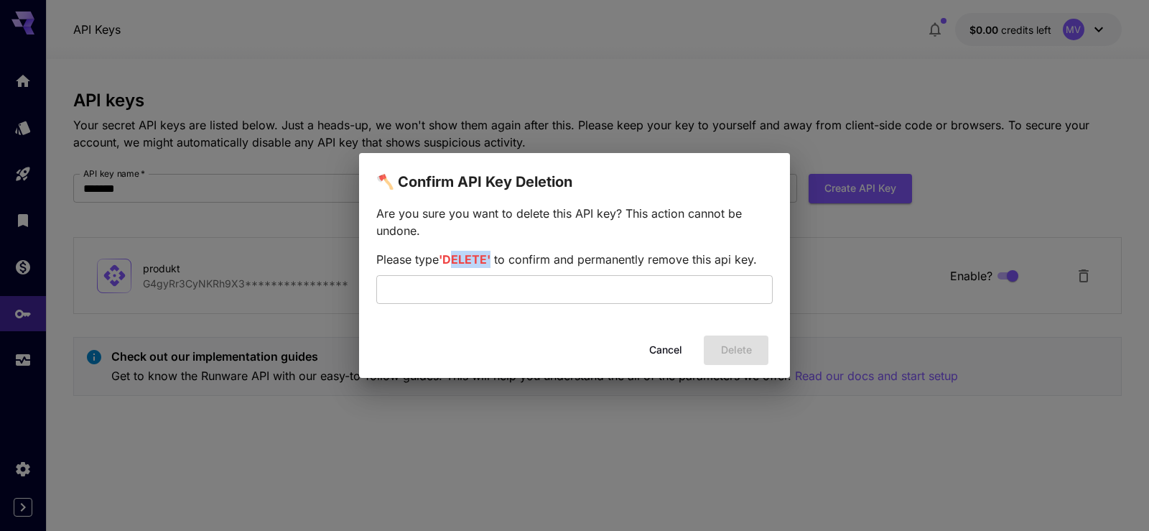
drag, startPoint x: 488, startPoint y: 262, endPoint x: 448, endPoint y: 261, distance: 40.2
click at [448, 261] on span "'DELETE'" at bounding box center [465, 259] width 52 height 14
copy span "DELETE"
click at [498, 287] on input "text" at bounding box center [574, 289] width 397 height 29
paste input "******"
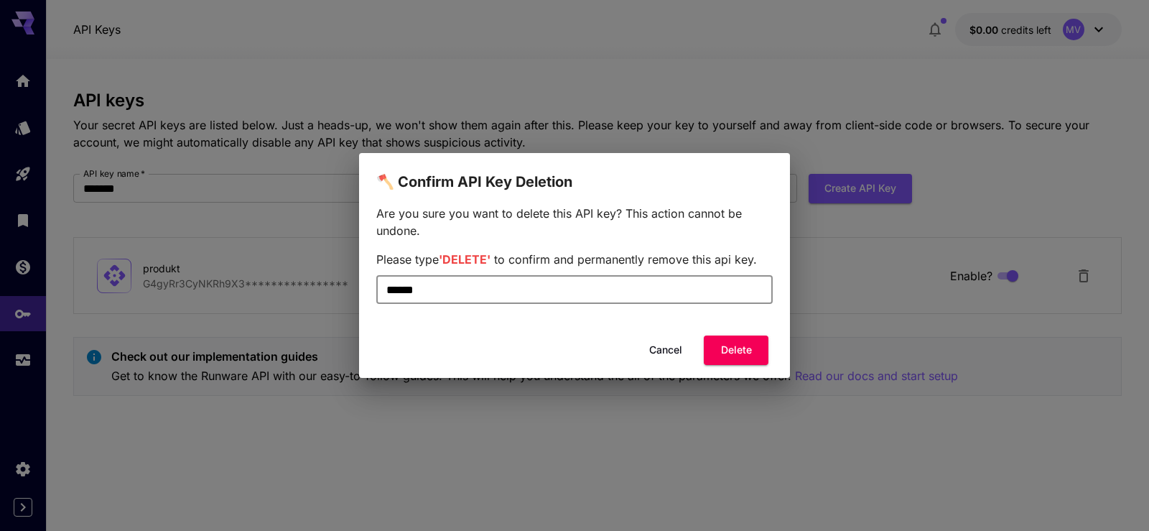
type input "******"
click at [741, 351] on button "Delete" at bounding box center [736, 349] width 65 height 29
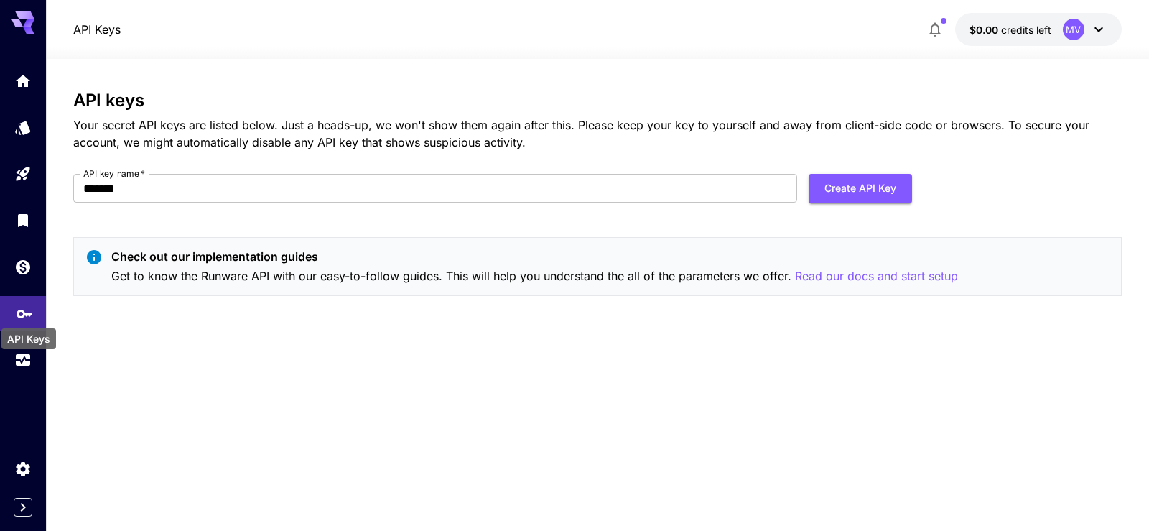
click at [29, 304] on icon "API Keys" at bounding box center [24, 308] width 17 height 17
click at [22, 78] on icon "Home" at bounding box center [24, 76] width 14 height 12
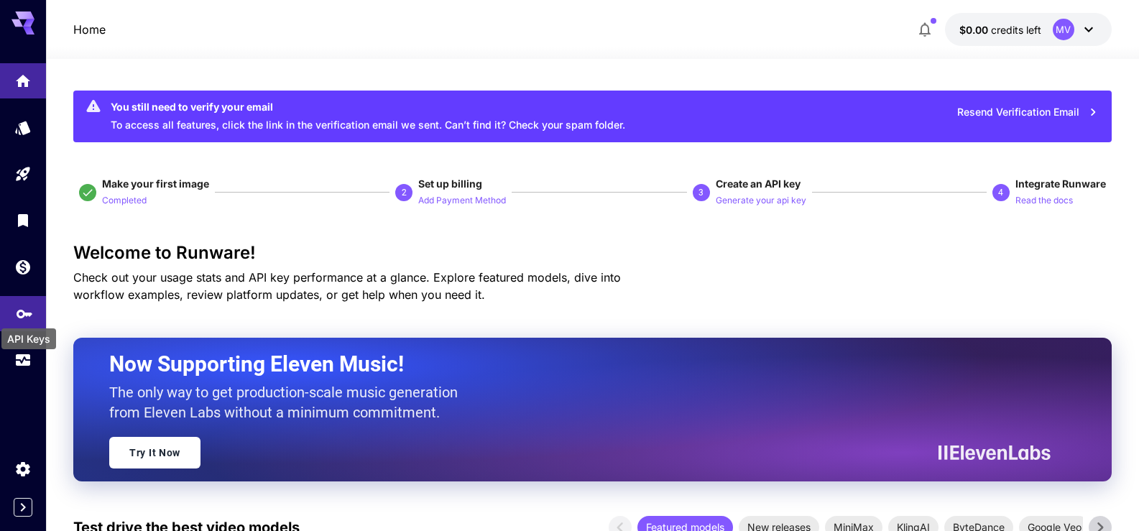
click at [29, 311] on icon "API Keys" at bounding box center [24, 308] width 17 height 17
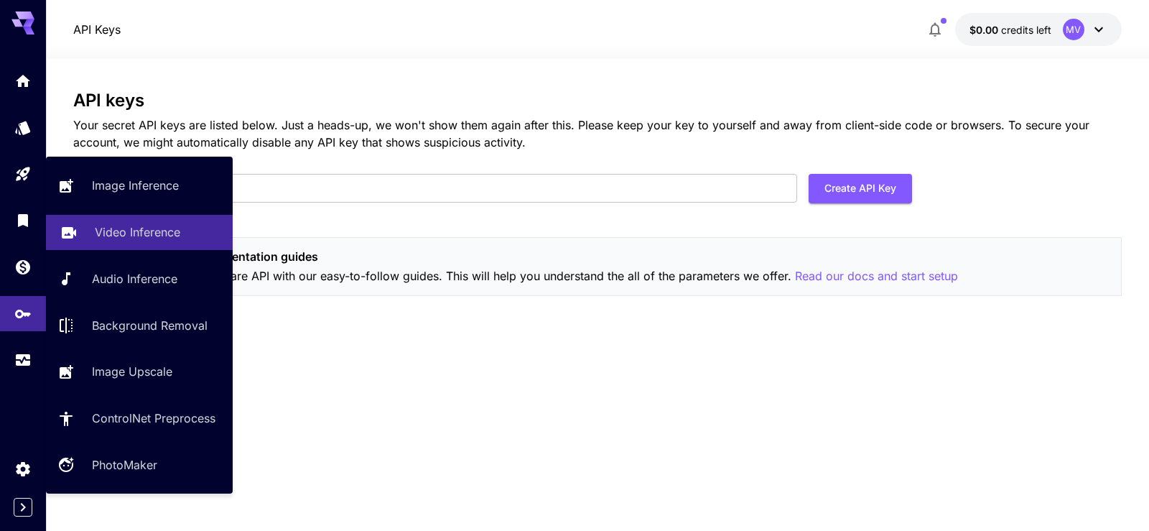
click at [123, 228] on p "Video Inference" at bounding box center [137, 231] width 85 height 17
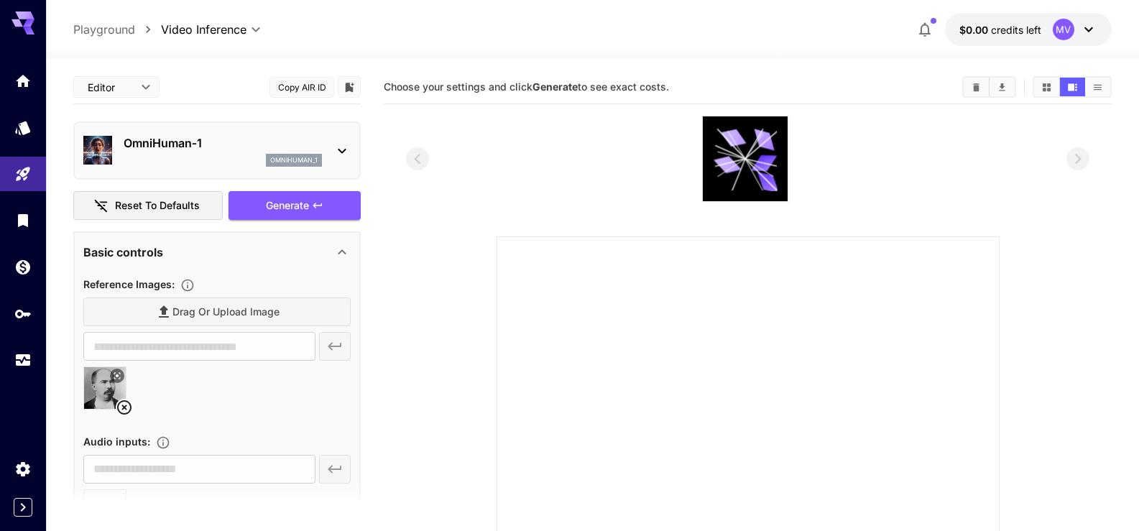
click at [331, 142] on div "OmniHuman‑1 omnihuman_1" at bounding box center [216, 151] width 267 height 44
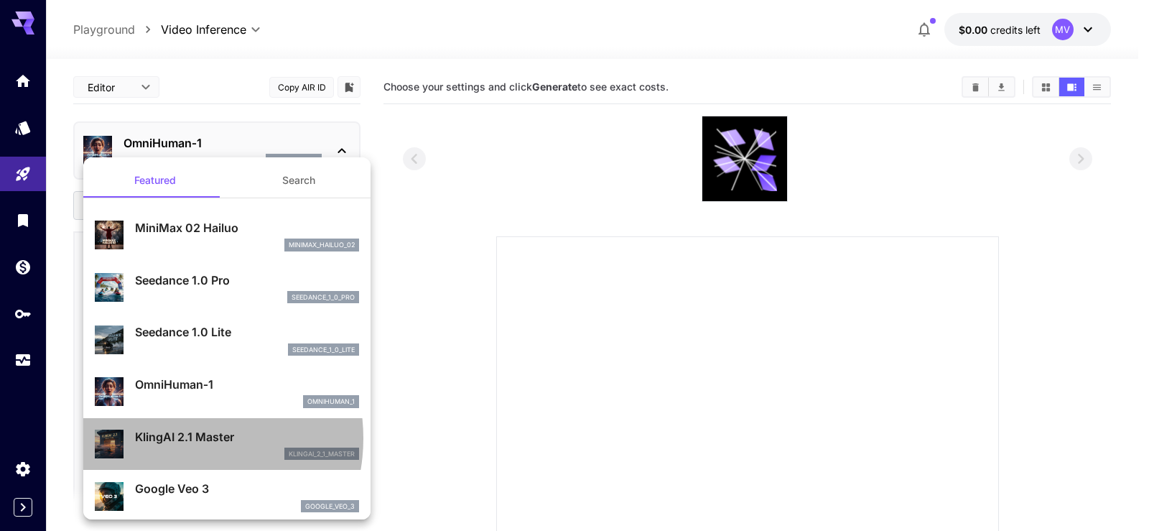
click at [174, 438] on p "KlingAI 2.1 Master" at bounding box center [247, 436] width 224 height 17
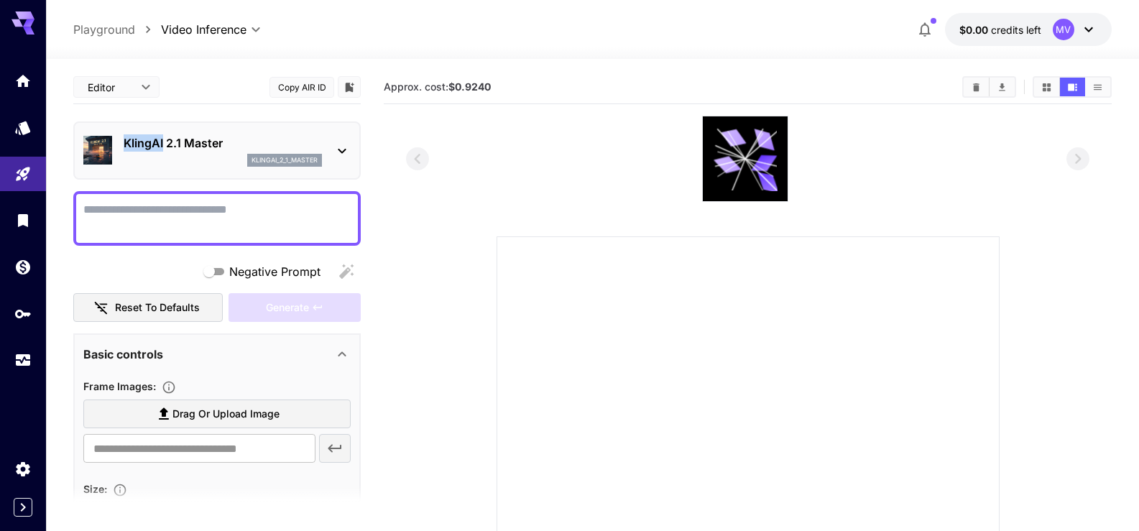
drag, startPoint x: 122, startPoint y: 143, endPoint x: 164, endPoint y: 147, distance: 42.5
click at [164, 147] on div "KlingAI 2.1 Master klingai_2_1_master" at bounding box center [216, 151] width 267 height 44
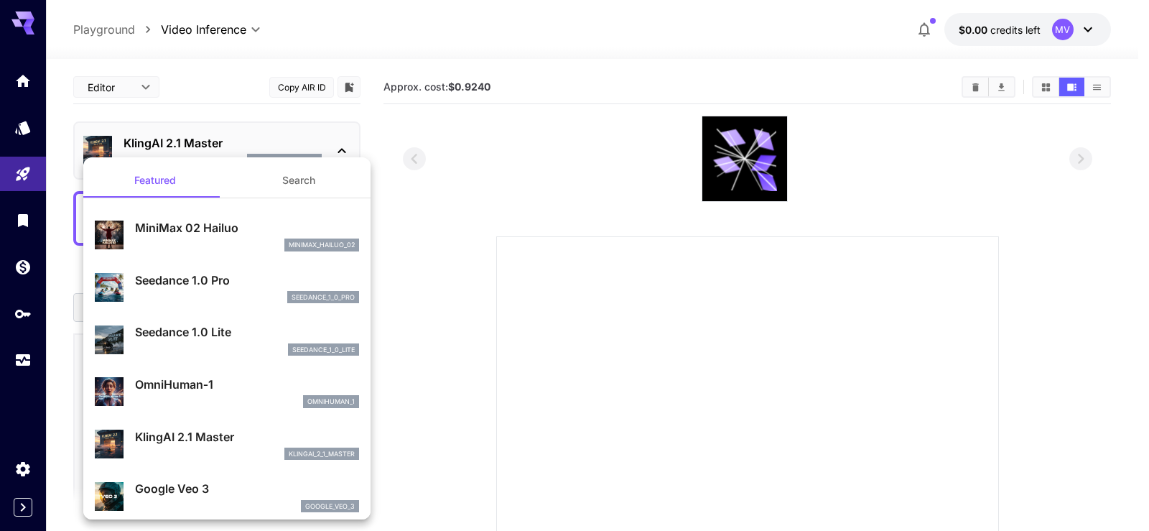
drag, startPoint x: 164, startPoint y: 147, endPoint x: 385, endPoint y: 121, distance: 221.9
click at [384, 121] on div at bounding box center [574, 265] width 1149 height 531
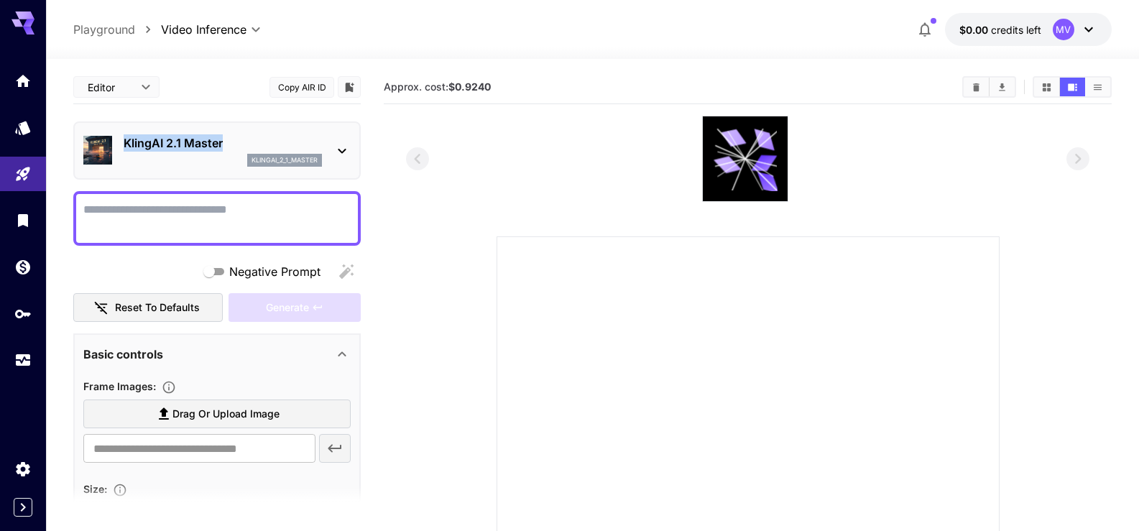
drag, startPoint x: 241, startPoint y: 138, endPoint x: 121, endPoint y: 138, distance: 120.0
click at [121, 138] on div "KlingAI 2.1 Master klingai_2_1_master" at bounding box center [216, 151] width 267 height 44
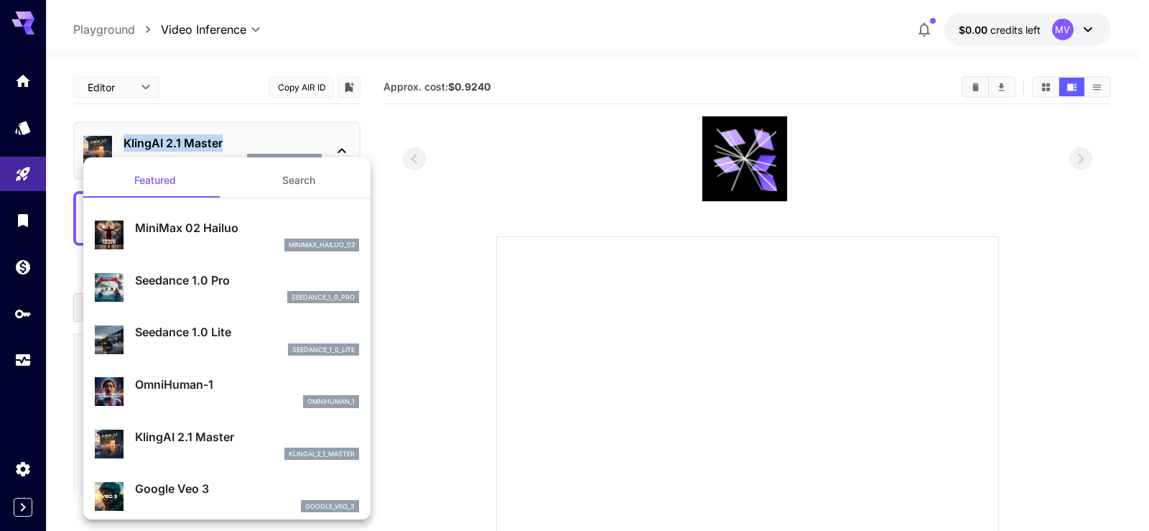
copy p "KlingAI 2.1 Master"
